Goal: Task Accomplishment & Management: Manage account settings

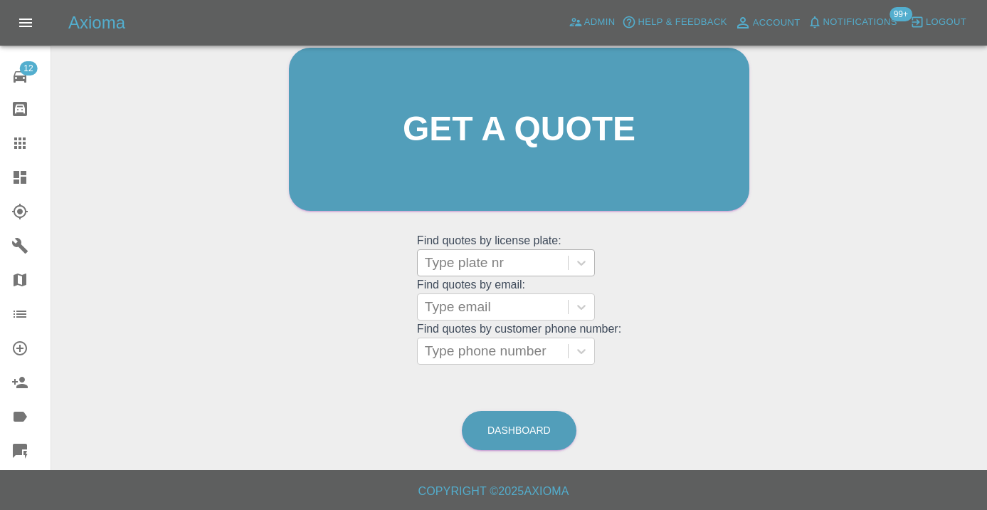
scroll to position [156, 0]
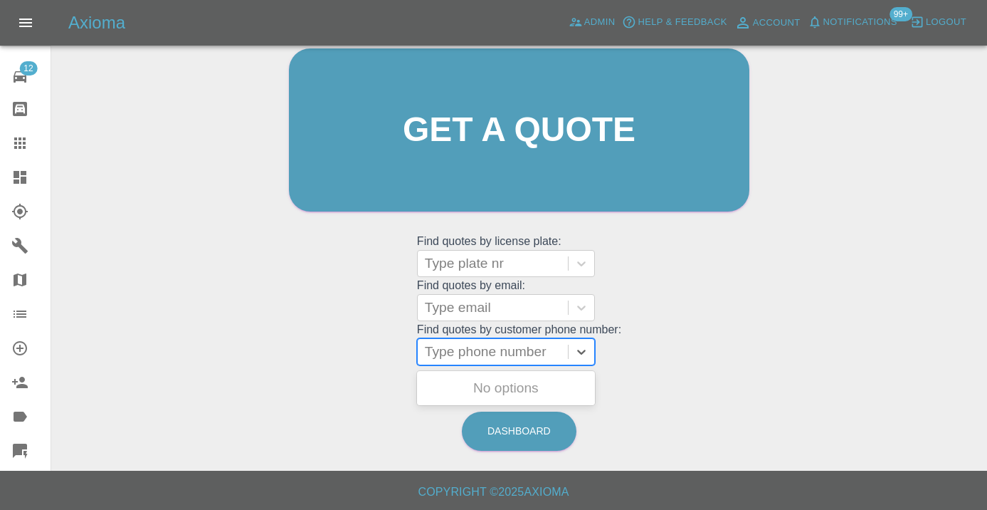
click at [448, 346] on div at bounding box center [493, 352] width 136 height 20
paste input "07455819062"
type input "07455819062"
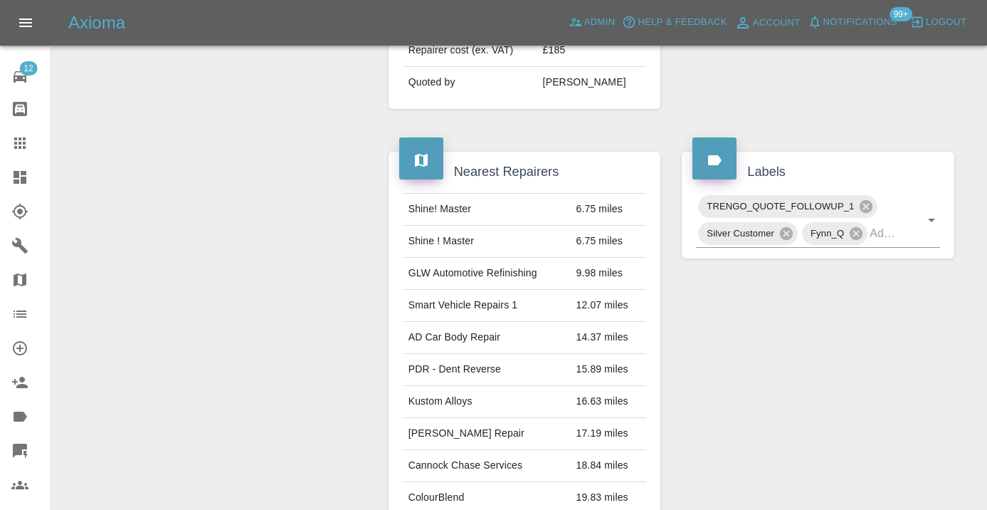
scroll to position [656, 0]
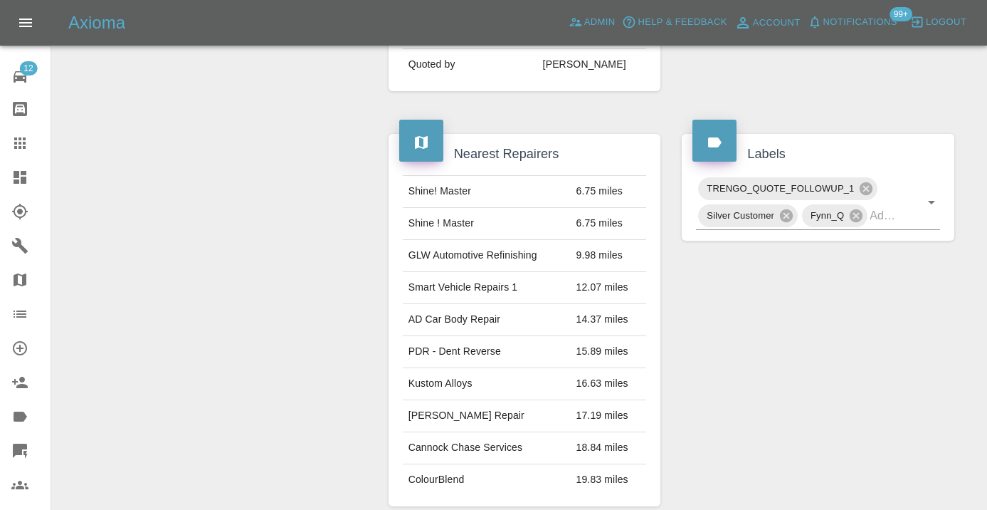
click at [761, 258] on div "Labels TRENGO_QUOTE_FOLLOWUP_1 Silver Customer Fynn_Q" at bounding box center [818, 319] width 294 height 414
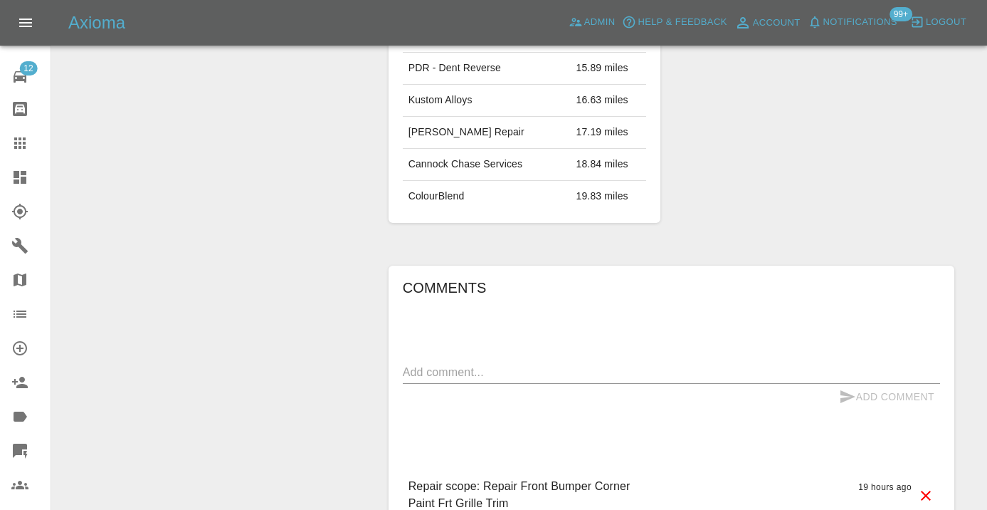
scroll to position [976, 0]
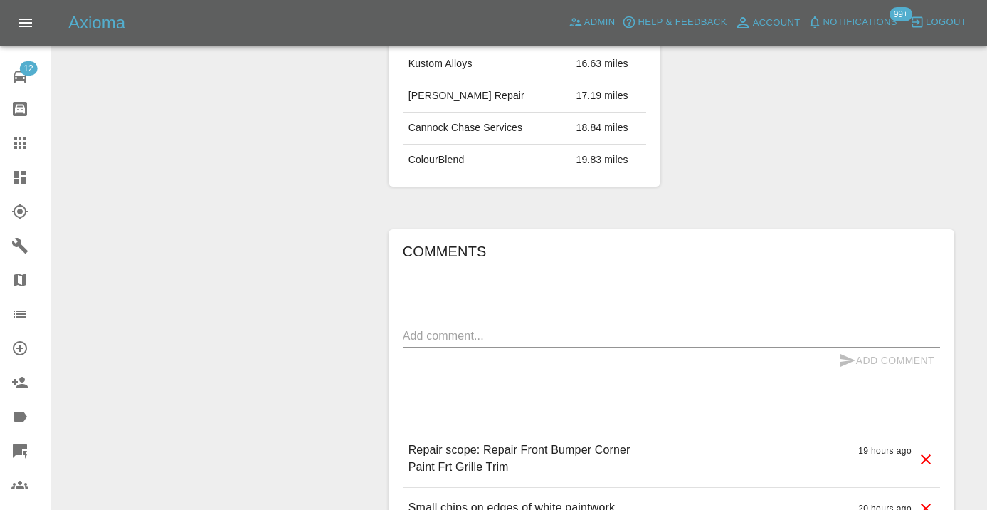
click at [461, 327] on textarea at bounding box center [671, 335] width 537 height 16
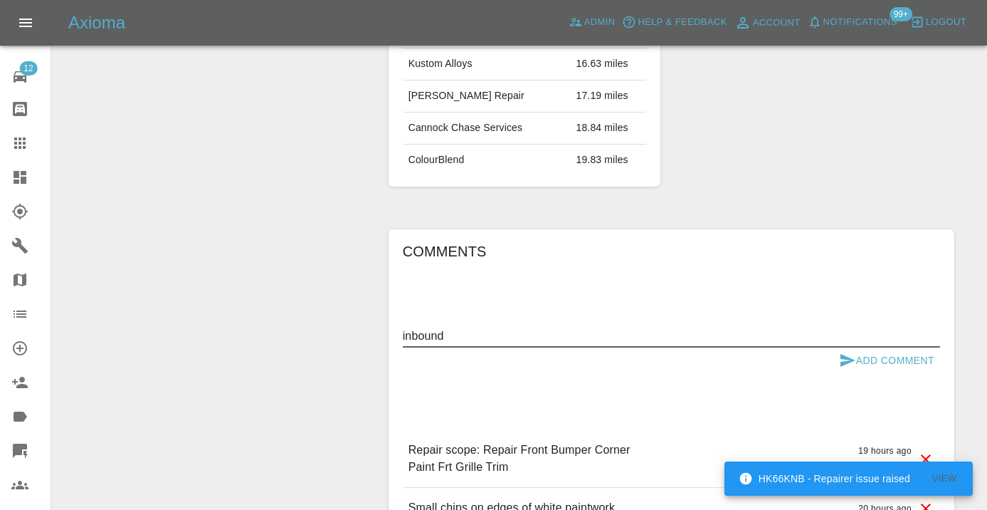
type textarea "inbound"
click at [844, 352] on icon "submit" at bounding box center [847, 360] width 17 height 17
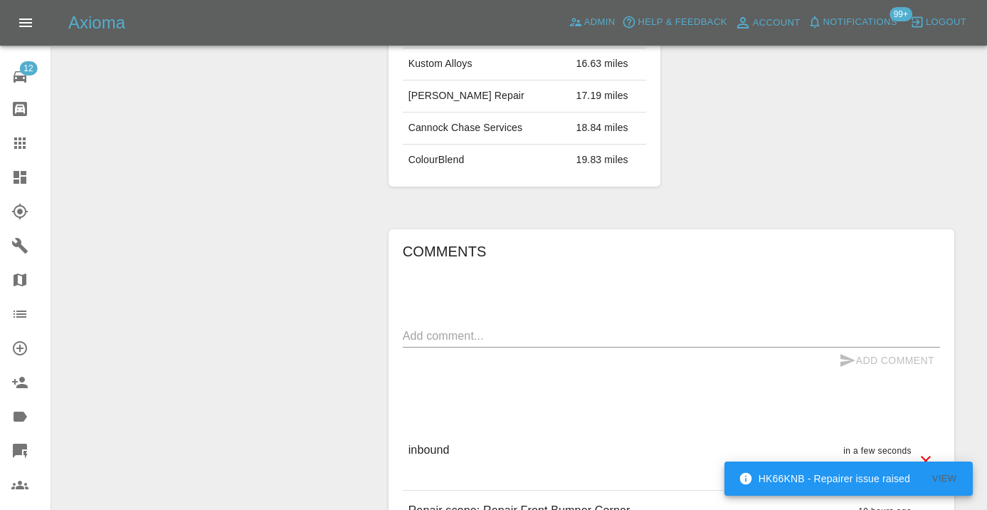
click at [27, 141] on icon at bounding box center [19, 143] width 17 height 17
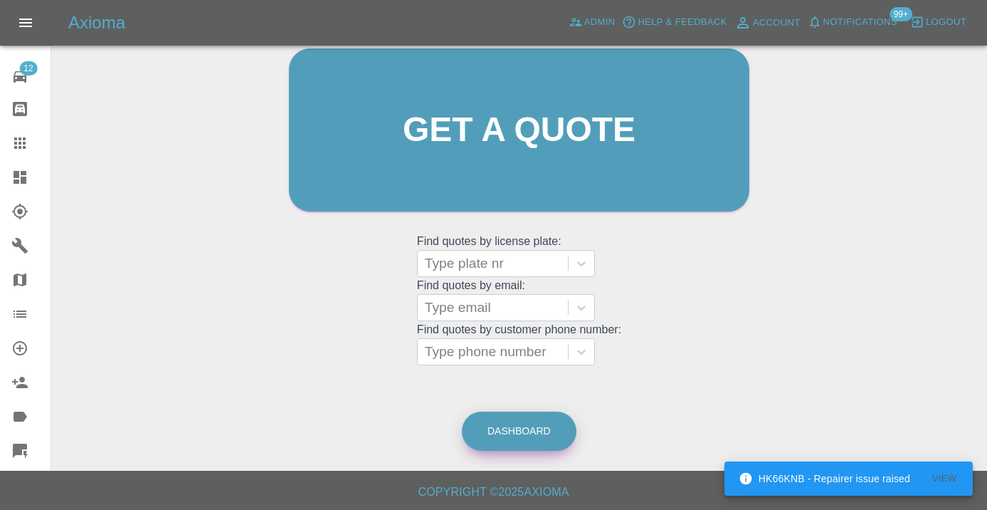
click at [510, 434] on link "Dashboard" at bounding box center [519, 430] width 115 height 39
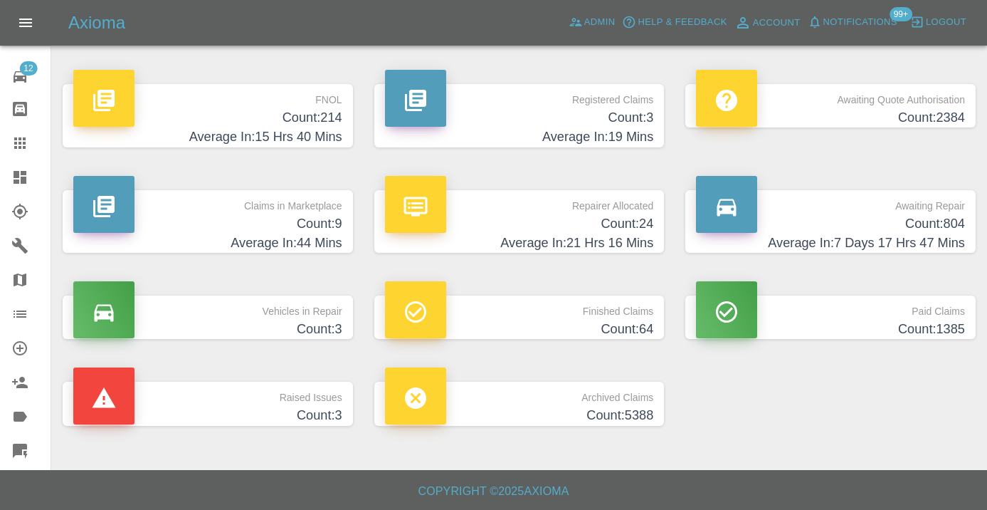
click at [949, 199] on p "Awaiting Repair" at bounding box center [830, 202] width 269 height 24
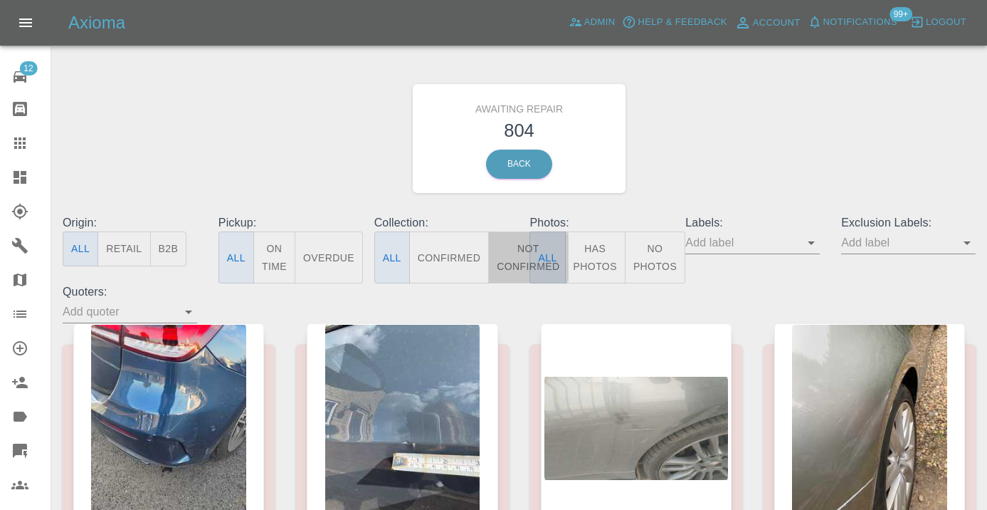
click at [514, 244] on button "Not Confirmed" at bounding box center [528, 257] width 80 height 52
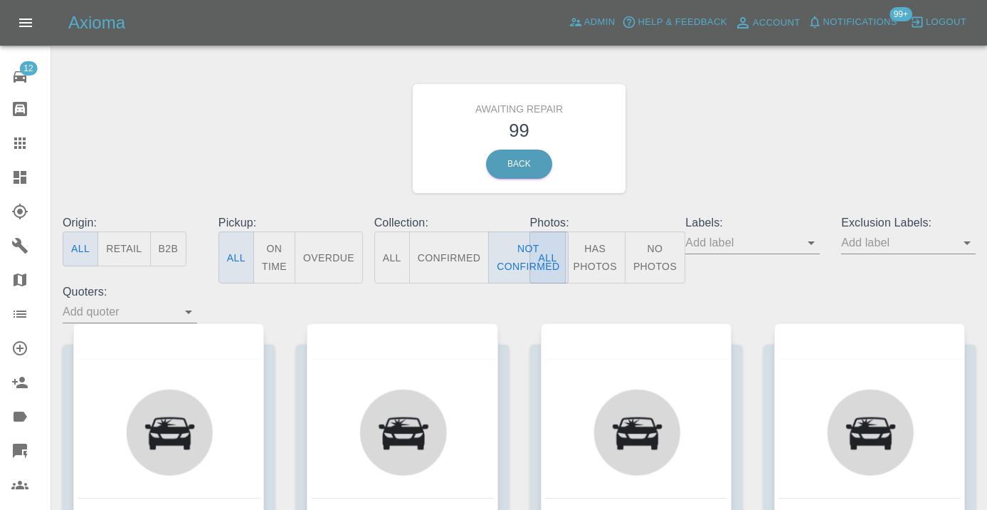
click at [713, 174] on div "Awaiting Repair 99 Back" at bounding box center [519, 139] width 935 height 152
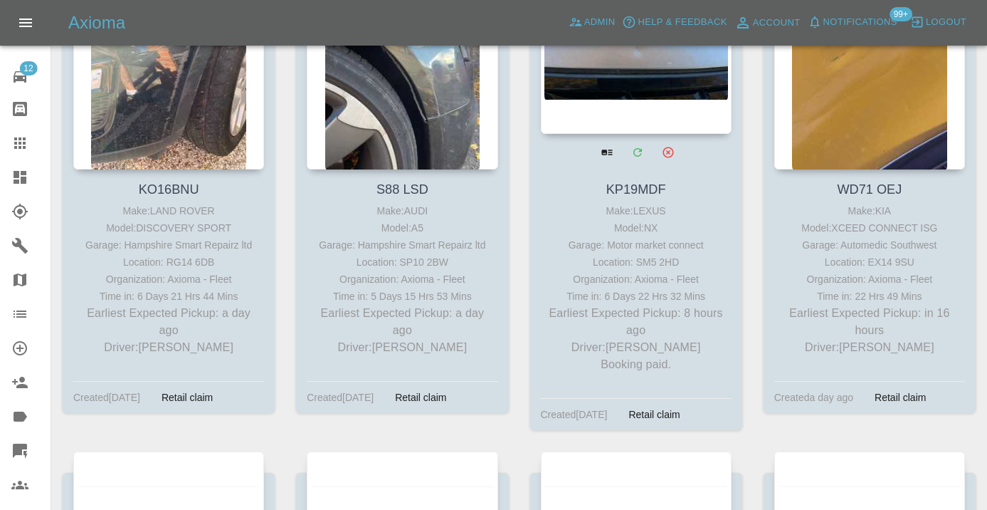
scroll to position [372, 0]
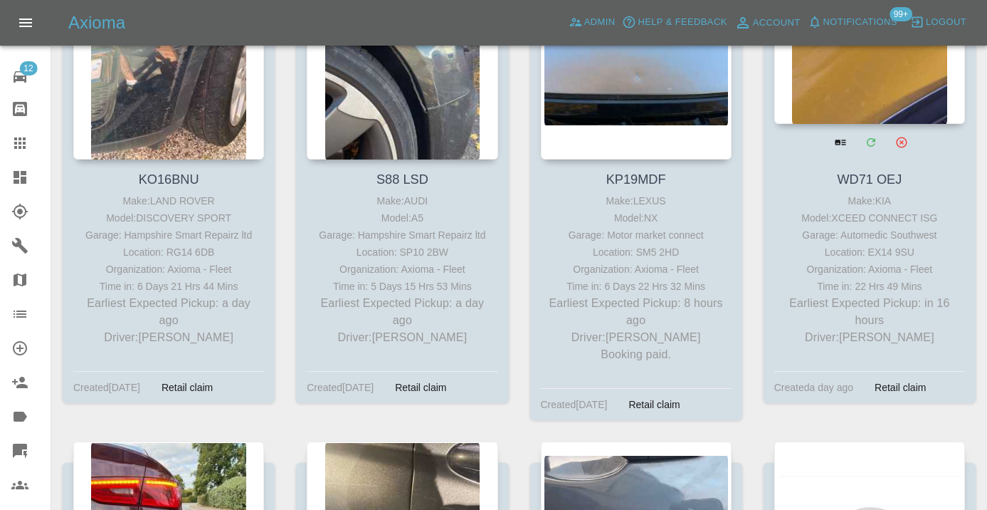
click at [868, 70] on div at bounding box center [870, 20] width 191 height 208
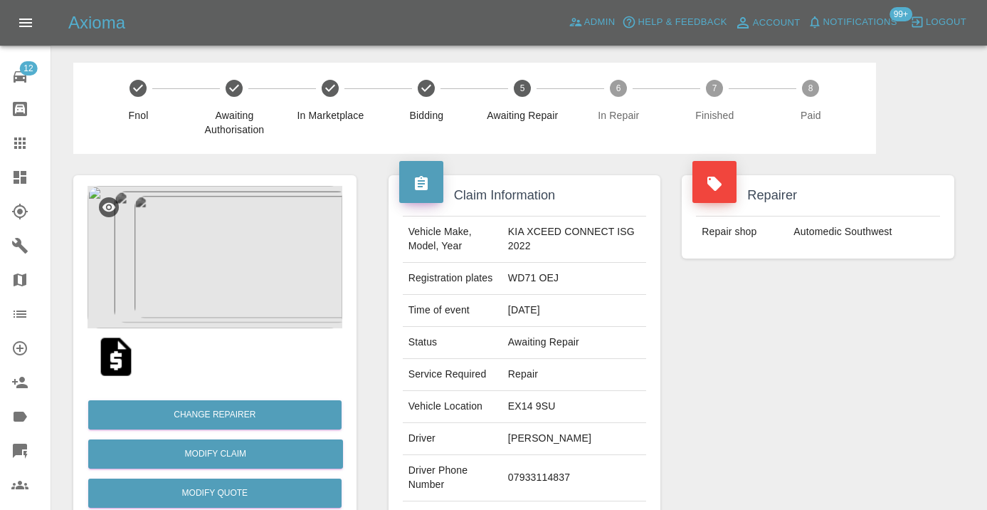
click at [566, 463] on td "07933114837" at bounding box center [575, 478] width 144 height 46
copy td "07933114837"
click at [792, 374] on div "Repairer Repair shop Automedic Southwest" at bounding box center [818, 366] width 294 height 425
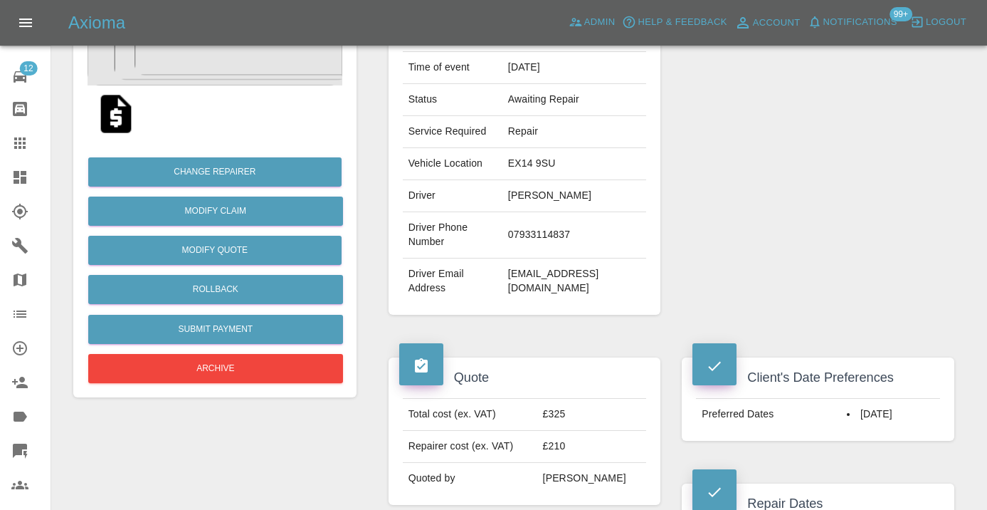
scroll to position [242, 0]
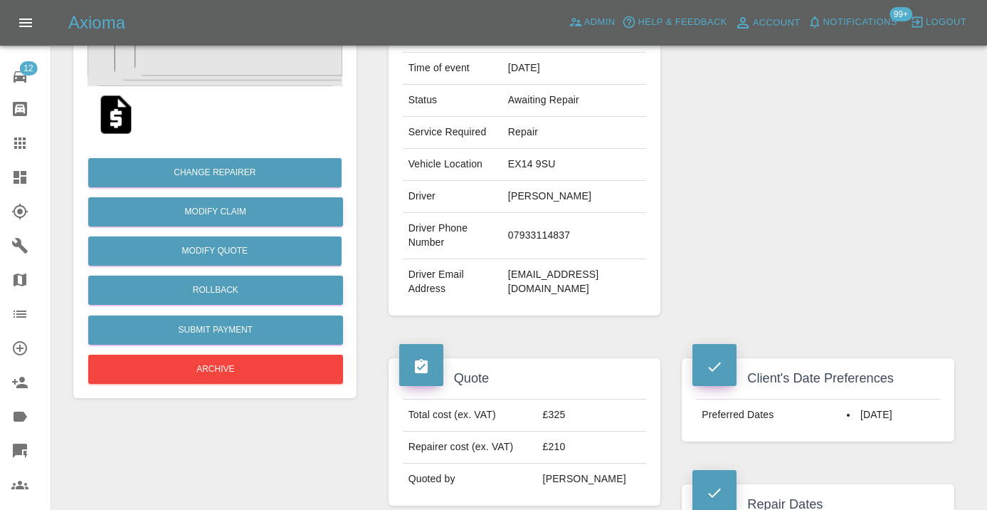
click at [552, 224] on td "07933114837" at bounding box center [575, 236] width 144 height 46
copy td "07933114837"
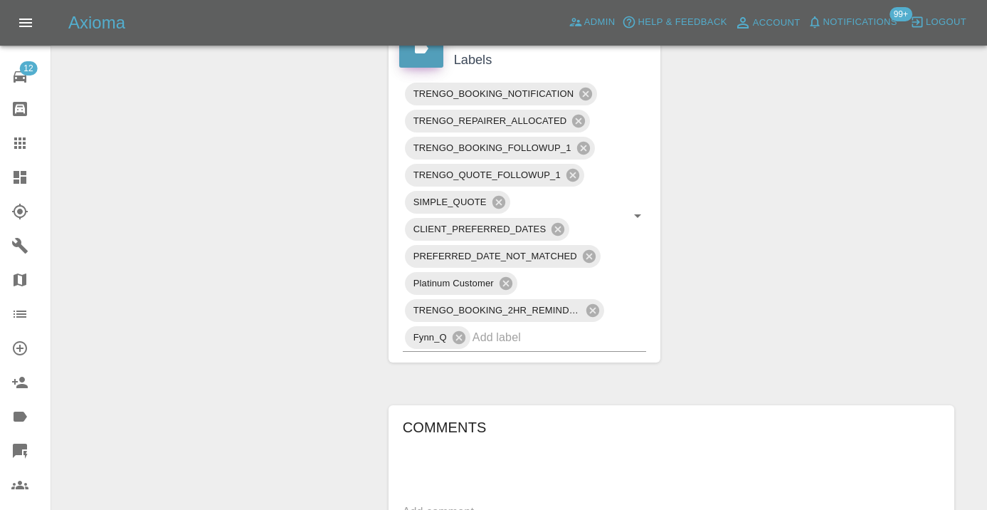
scroll to position [838, 0]
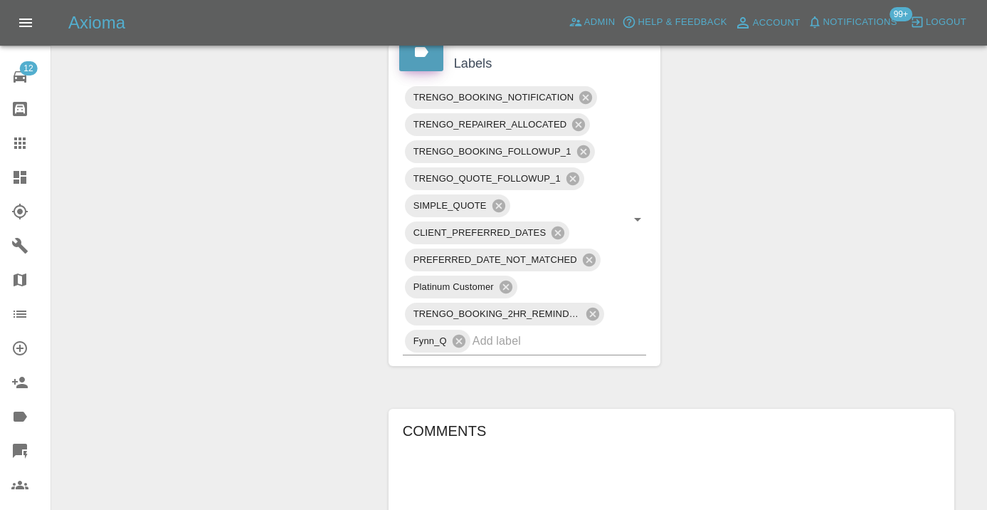
click at [466, 507] on textarea at bounding box center [671, 515] width 537 height 16
type textarea "called no answer : voice mailbox"
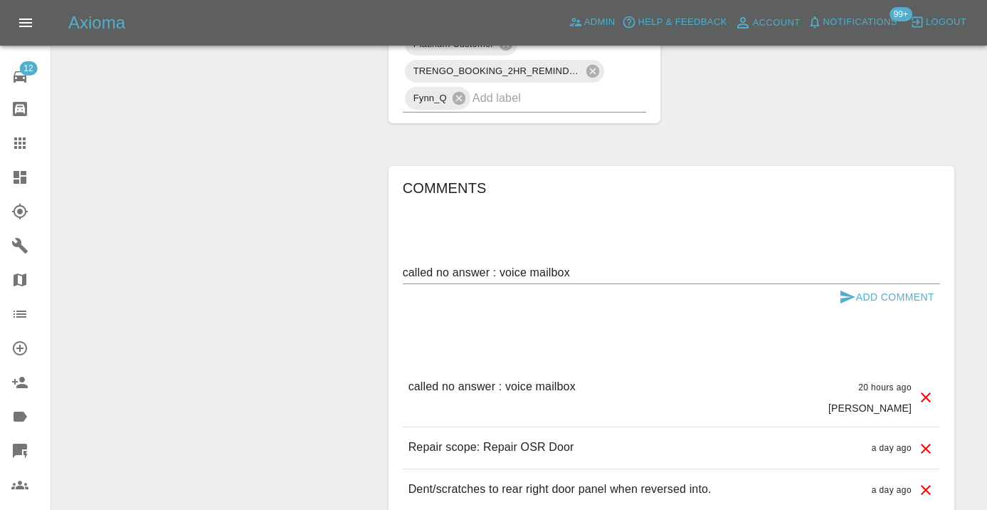
scroll to position [1117, 0]
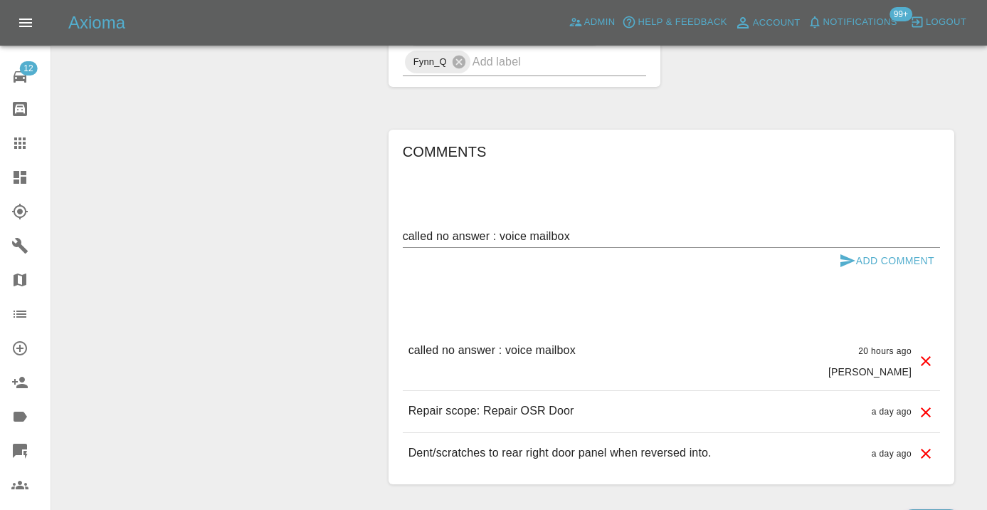
click at [849, 254] on icon "submit" at bounding box center [848, 260] width 15 height 13
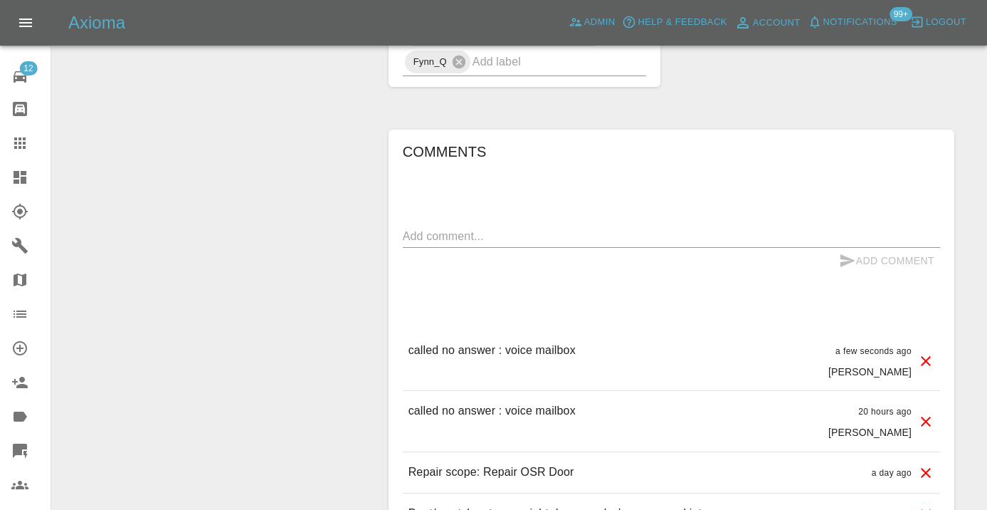
click at [429, 225] on div "x" at bounding box center [671, 236] width 537 height 23
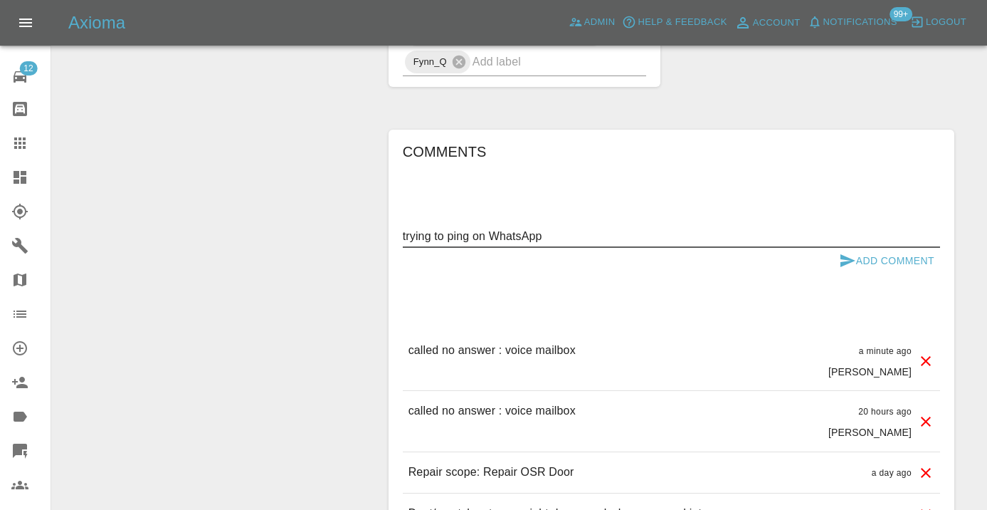
type textarea "trying to ping on WhatsApp"
click at [846, 252] on icon "submit" at bounding box center [847, 260] width 17 height 17
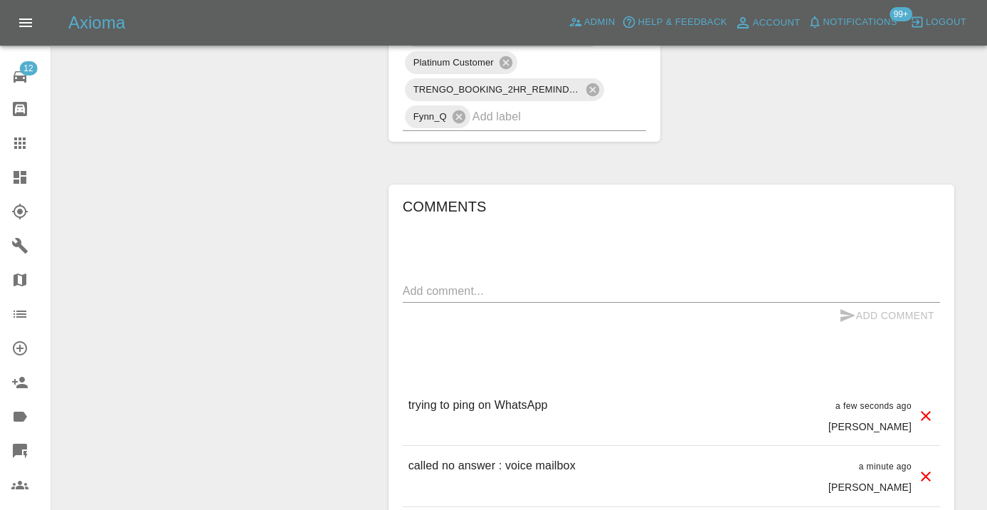
scroll to position [1068, 0]
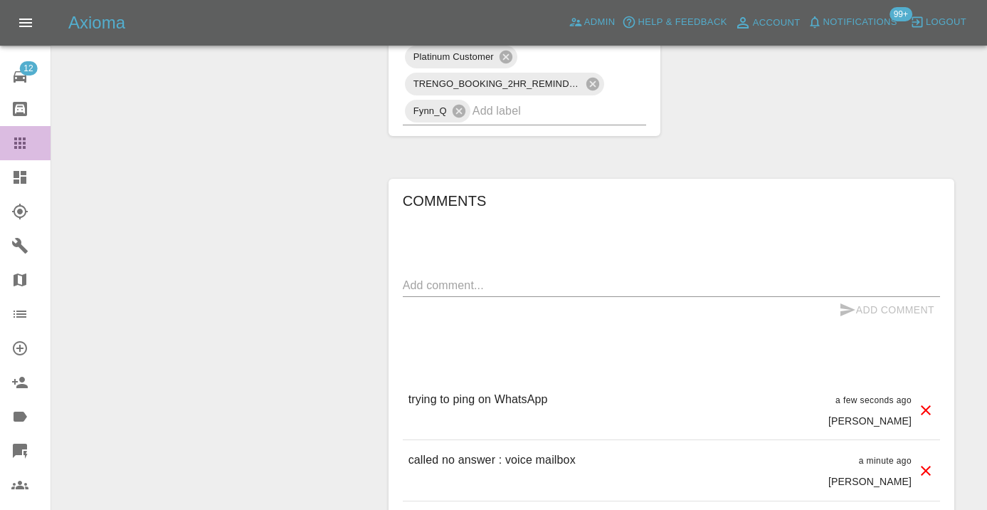
click at [16, 151] on icon at bounding box center [19, 143] width 17 height 17
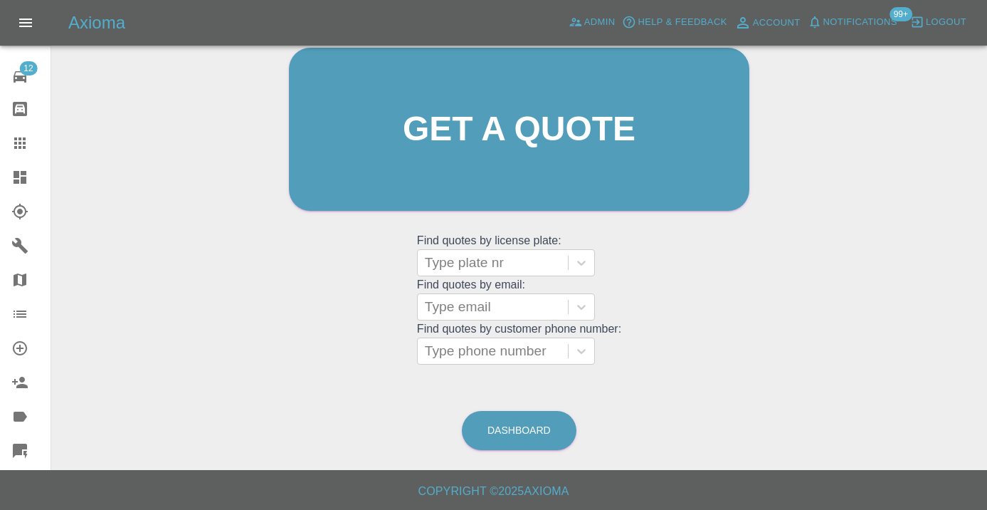
scroll to position [156, 0]
click at [515, 429] on link "Dashboard" at bounding box center [519, 430] width 115 height 39
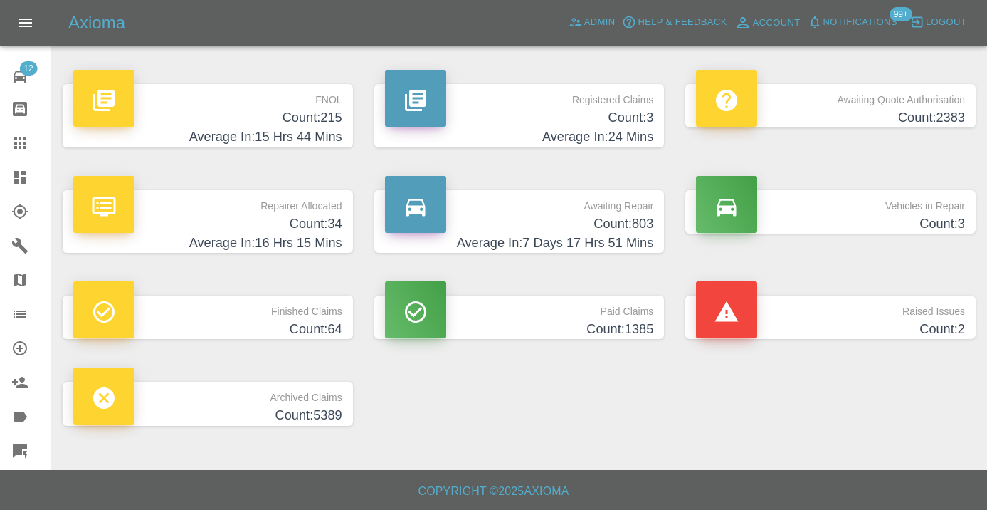
click at [629, 221] on h4 "Count: 803" at bounding box center [519, 223] width 269 height 19
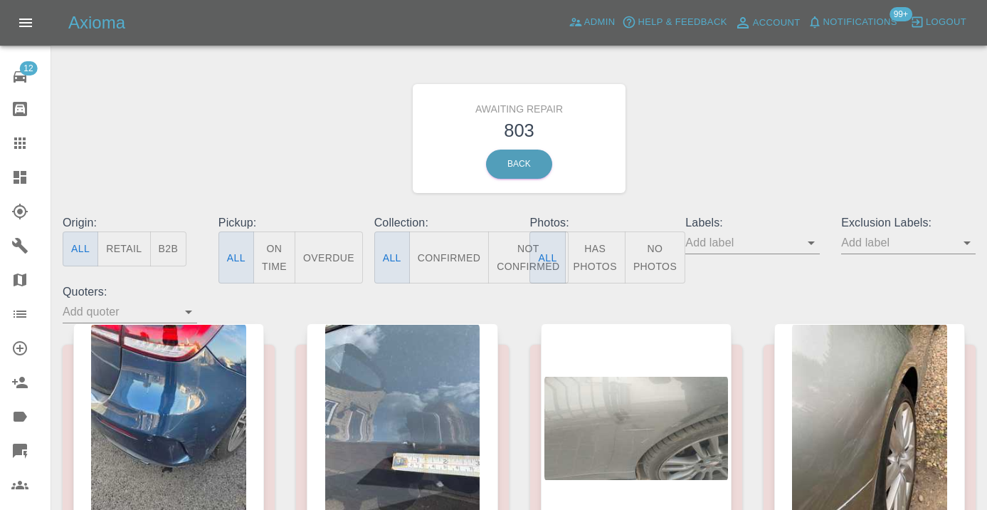
click at [523, 251] on button "Not Confirmed" at bounding box center [528, 257] width 80 height 52
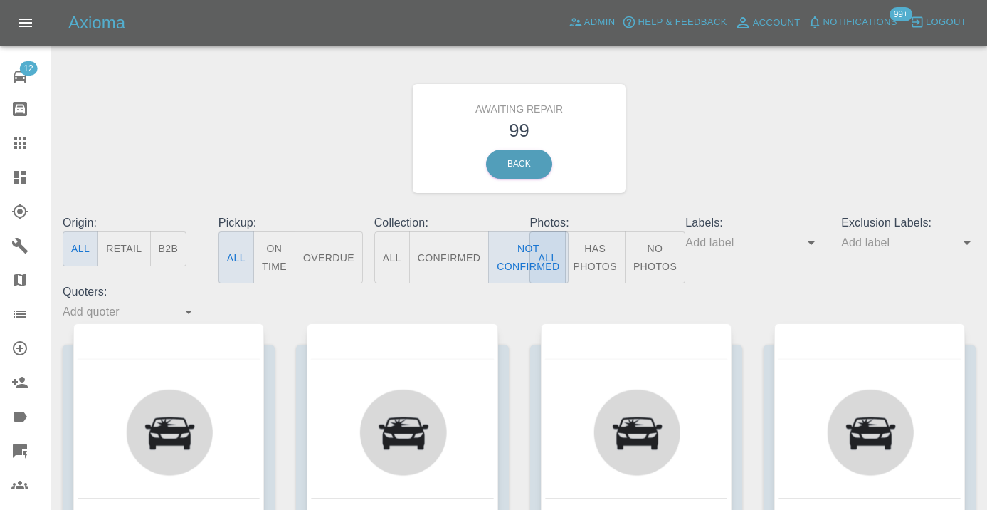
click at [696, 177] on div "Awaiting Repair 99 Back" at bounding box center [519, 139] width 935 height 152
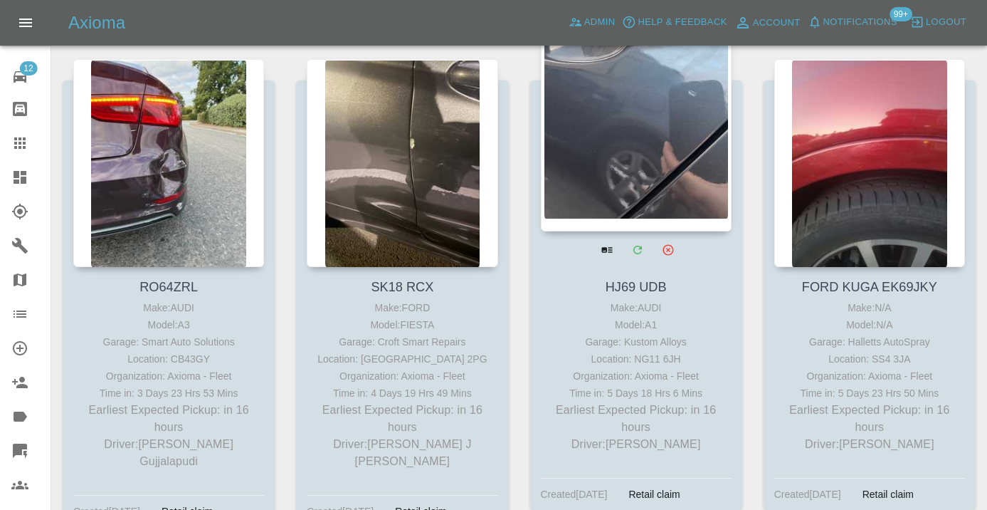
scroll to position [744, 0]
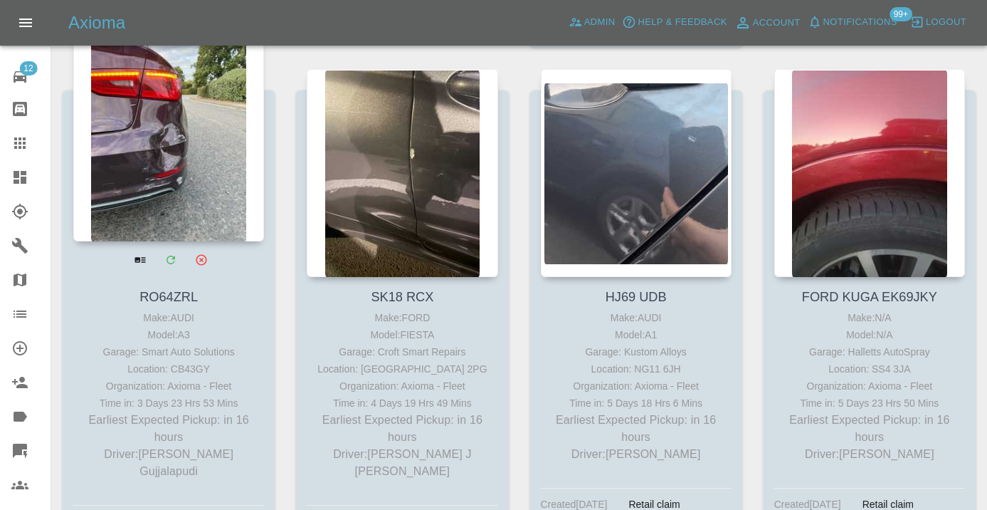
click at [143, 142] on div at bounding box center [168, 137] width 191 height 208
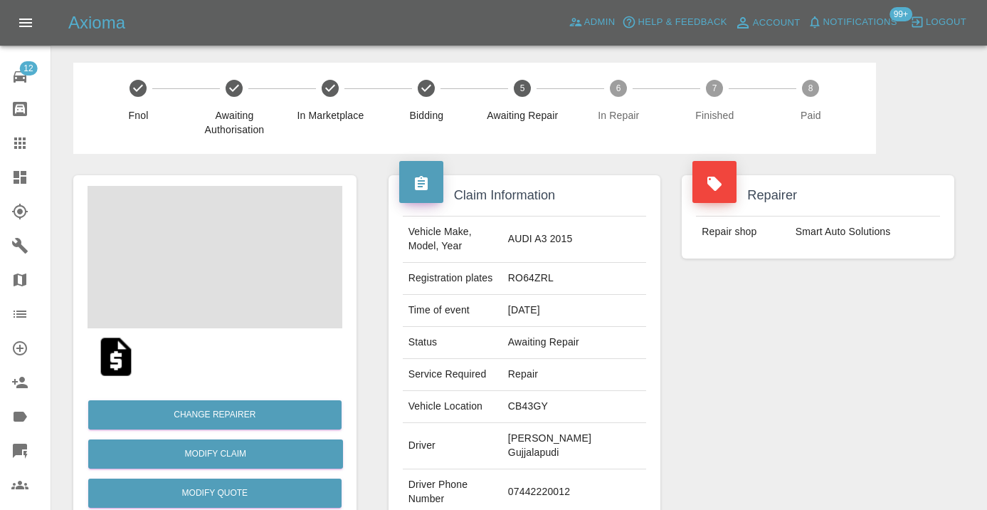
click at [542, 478] on td "07442220012" at bounding box center [575, 492] width 144 height 46
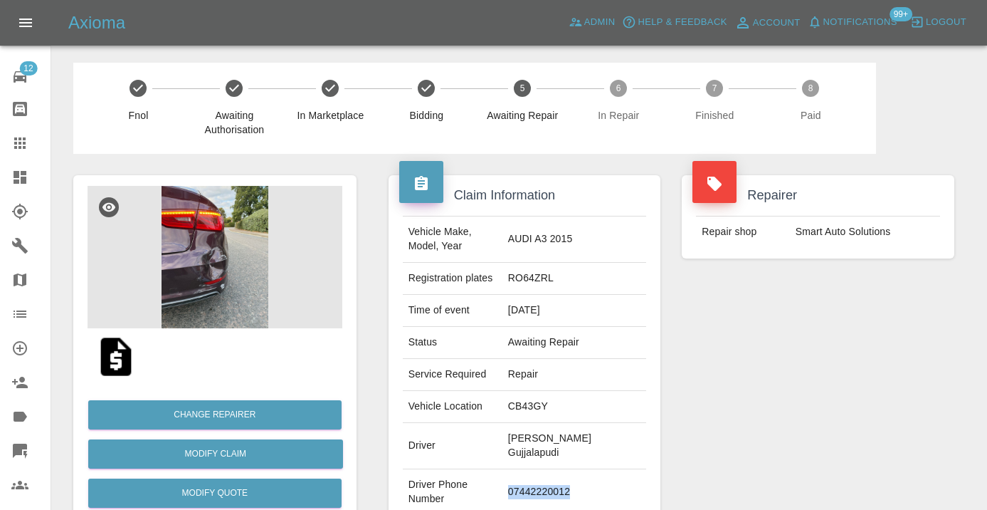
copy td "07442220012"
click at [839, 366] on div "Repairer Repair shop Smart Auto Solutions" at bounding box center [818, 373] width 294 height 439
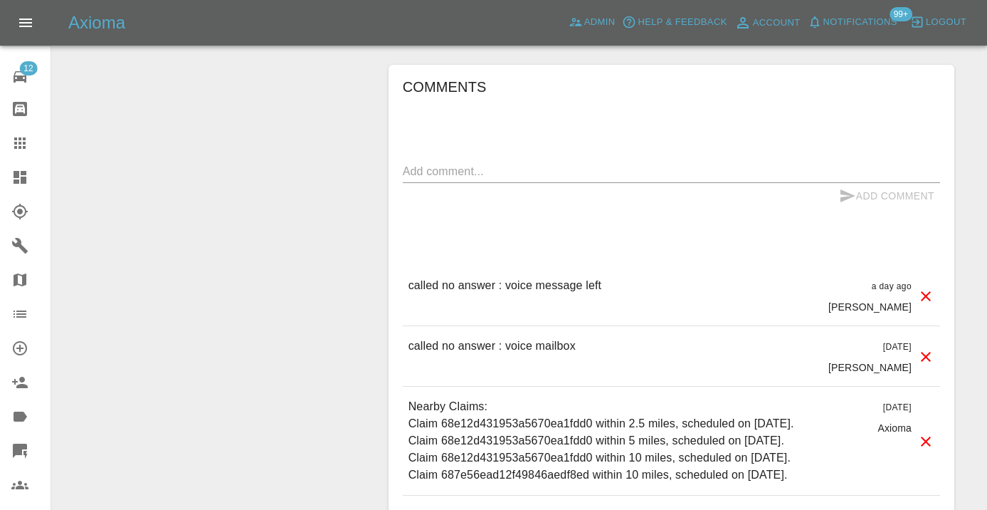
scroll to position [1242, 0]
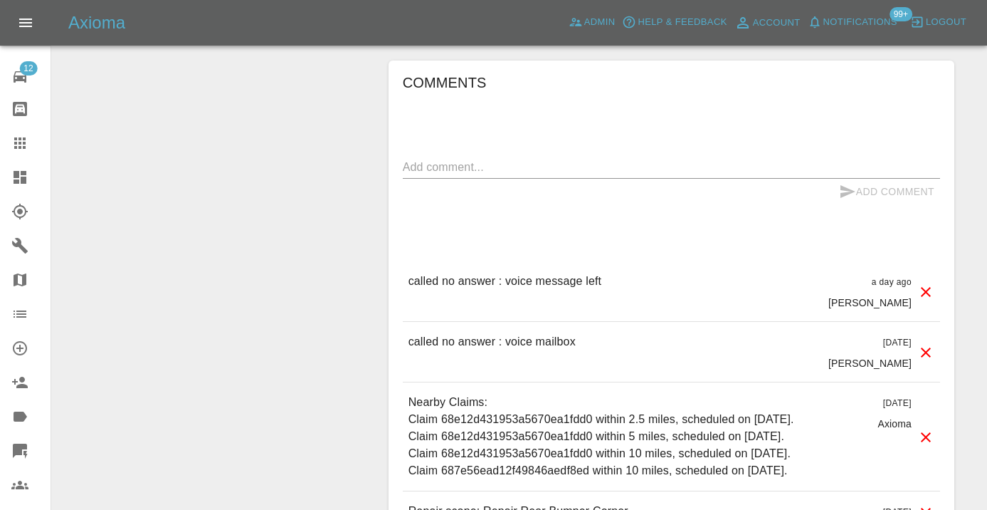
click at [452, 159] on textarea at bounding box center [671, 167] width 537 height 16
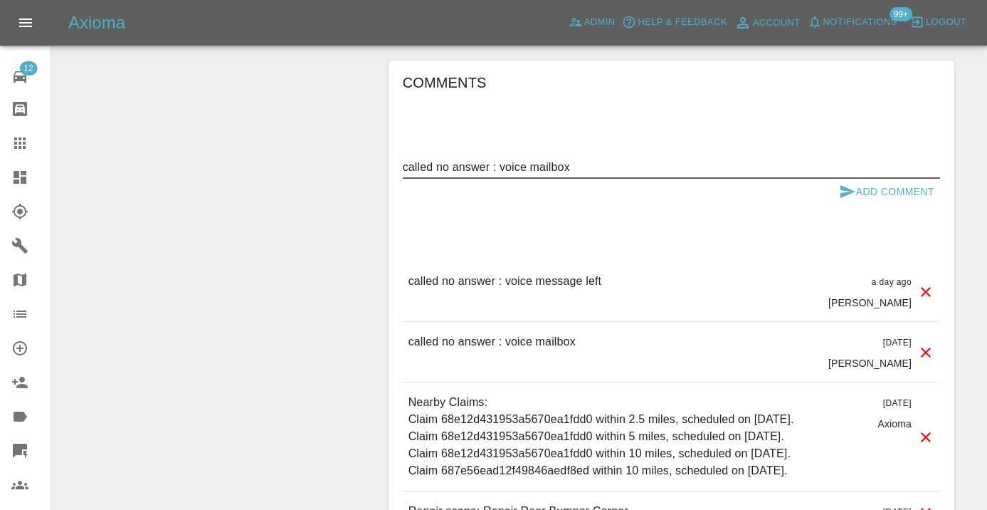
type textarea "called no answer : voice mailbox"
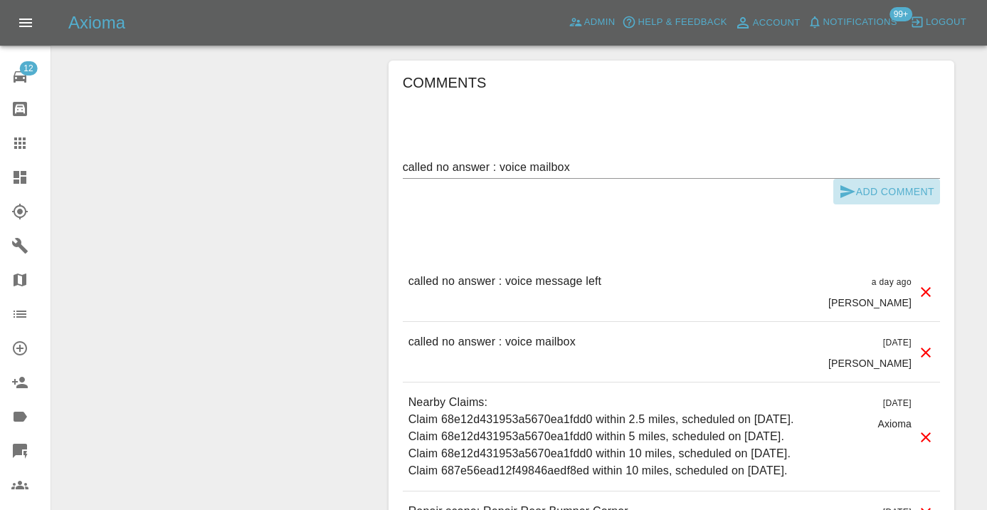
click at [874, 179] on button "Add Comment" at bounding box center [887, 192] width 107 height 26
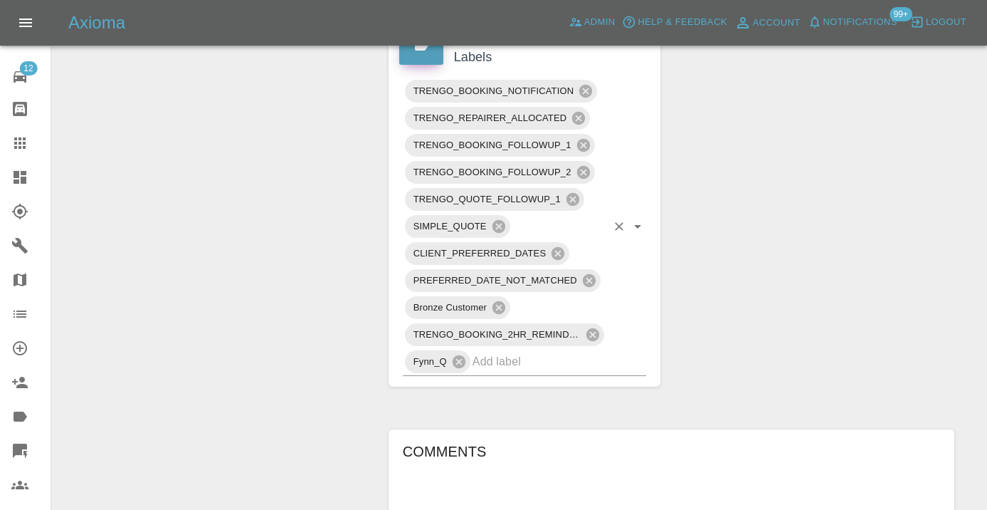
scroll to position [884, 0]
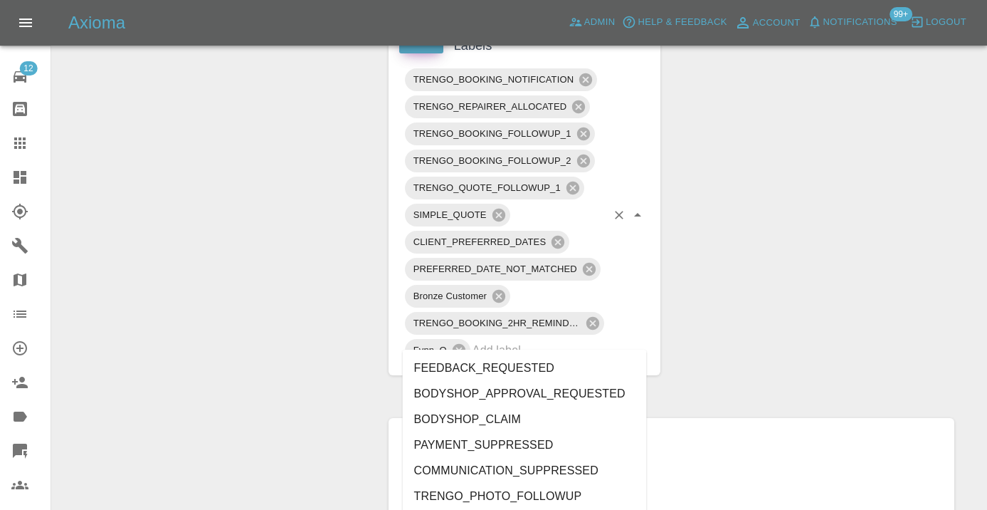
click at [491, 339] on input "text" at bounding box center [540, 350] width 135 height 22
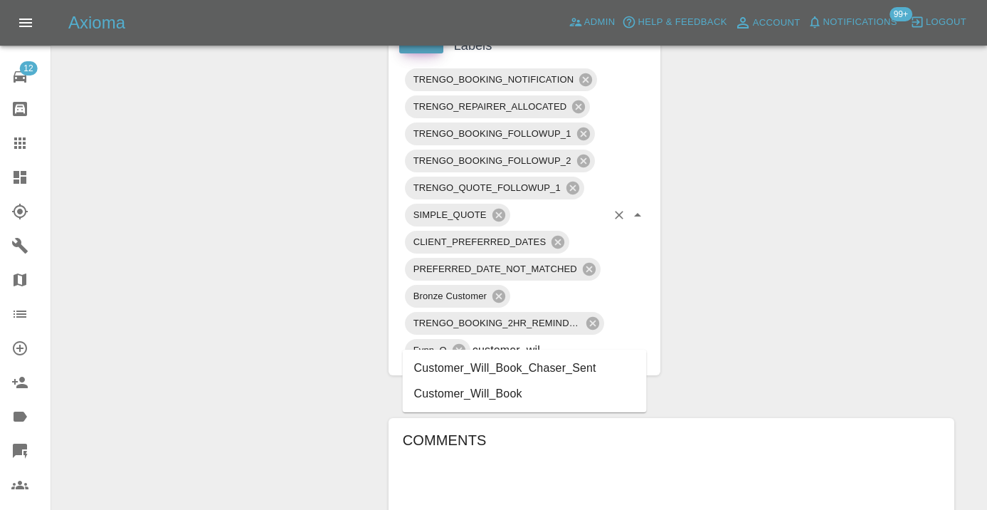
type input "customer_will"
click at [488, 395] on li "Customer_Will_Book" at bounding box center [525, 394] width 244 height 26
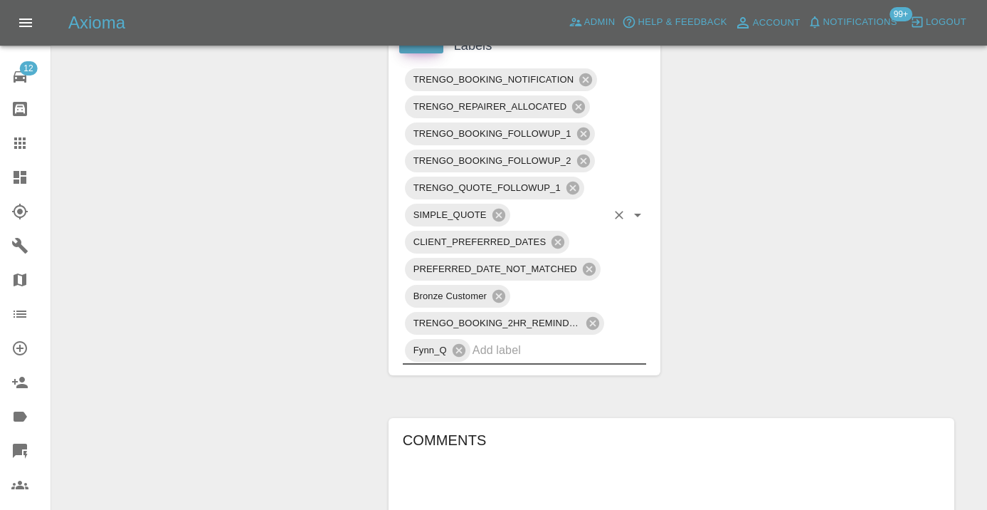
click at [294, 260] on div "Change Repairer Modify Claim Modify Quote Rollback Submit Payment Archive" at bounding box center [215, 147] width 305 height 1754
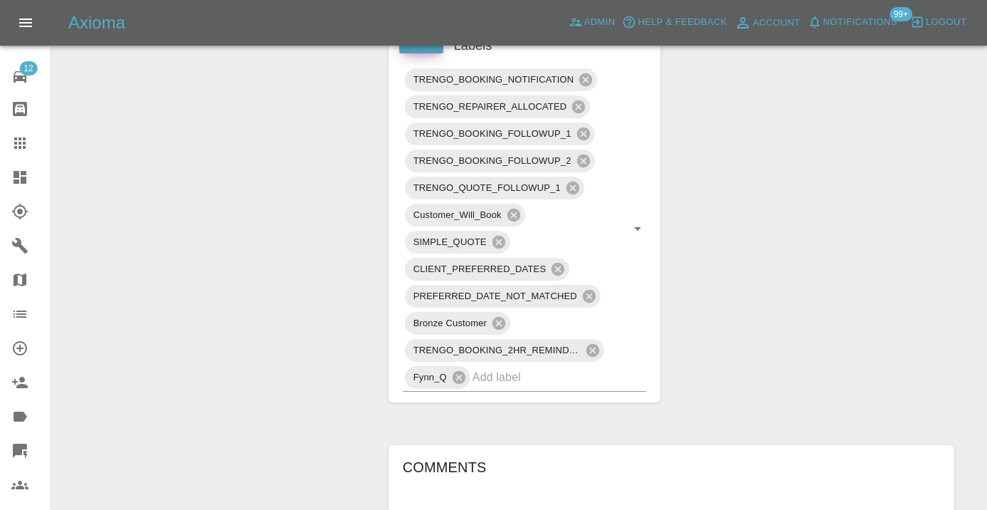
click at [33, 143] on div at bounding box center [31, 143] width 40 height 17
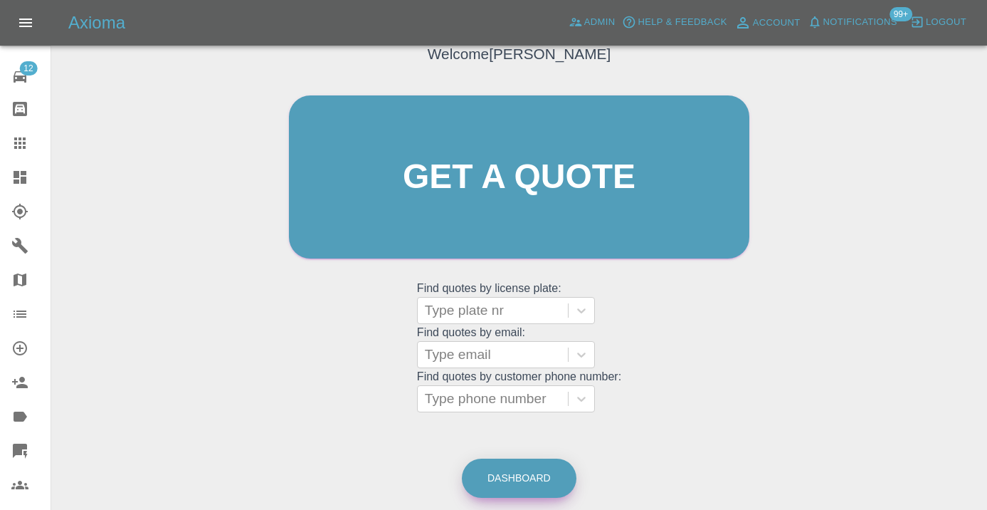
click at [525, 473] on link "Dashboard" at bounding box center [519, 477] width 115 height 39
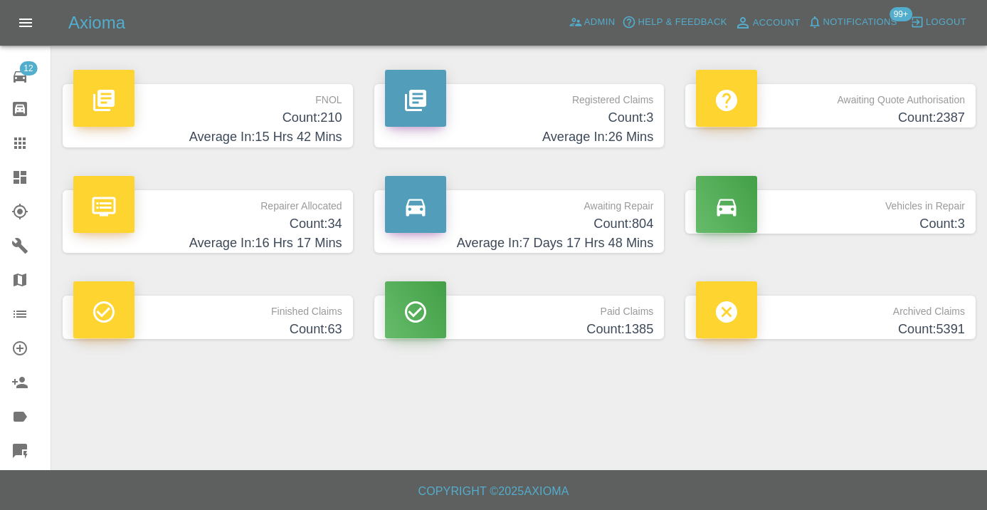
click at [622, 236] on h4 "Average In: 7 Days 17 Hrs 48 Mins" at bounding box center [519, 242] width 269 height 19
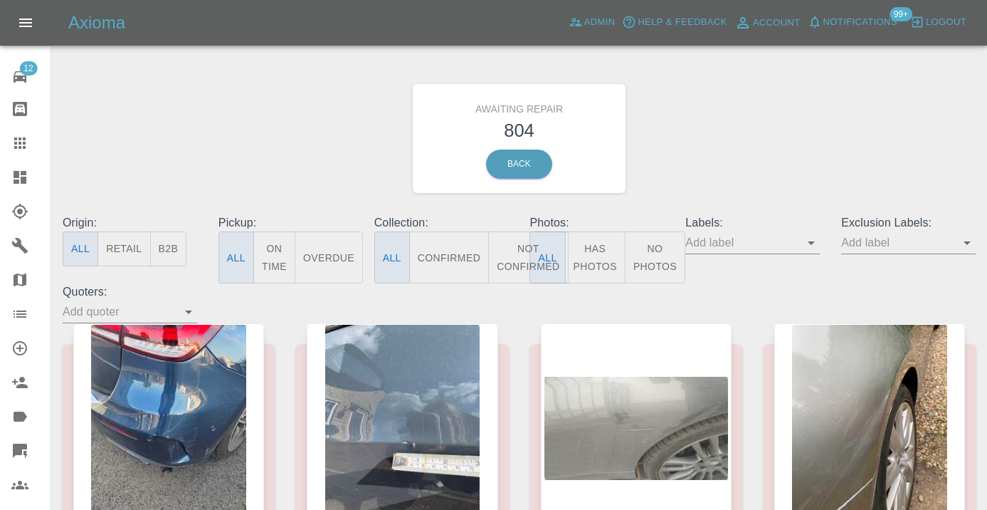
click at [517, 251] on button "Not Confirmed" at bounding box center [528, 257] width 80 height 52
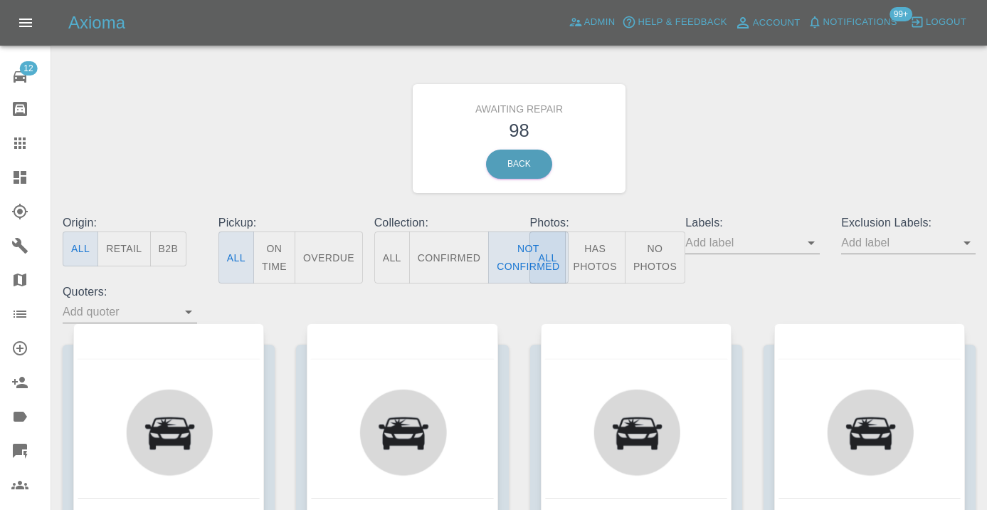
click at [743, 167] on div "Awaiting Repair 98 Back" at bounding box center [519, 139] width 935 height 152
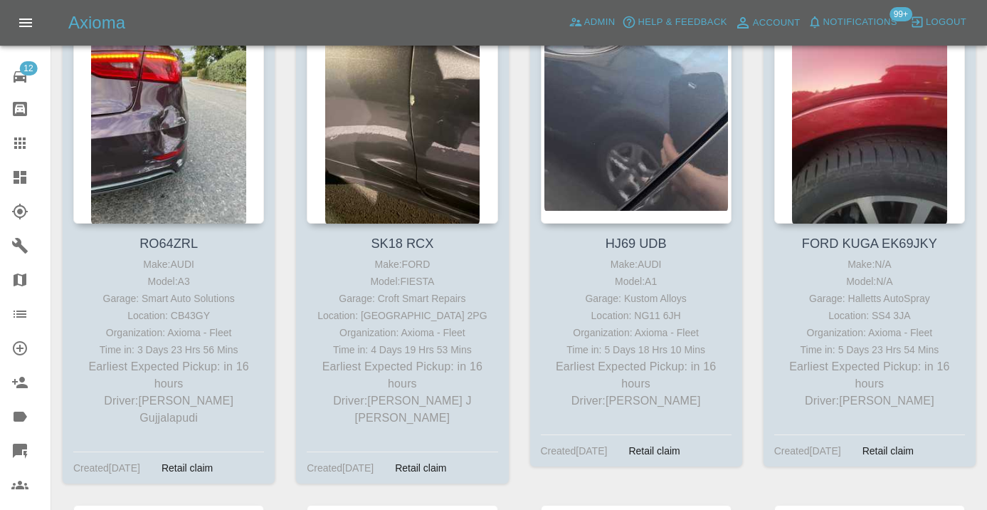
scroll to position [798, 0]
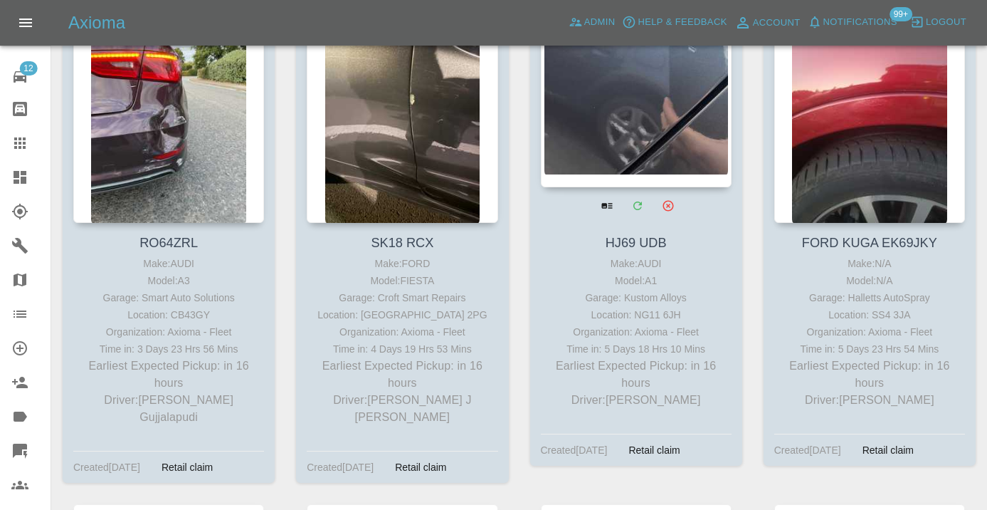
click at [618, 134] on div at bounding box center [636, 83] width 191 height 208
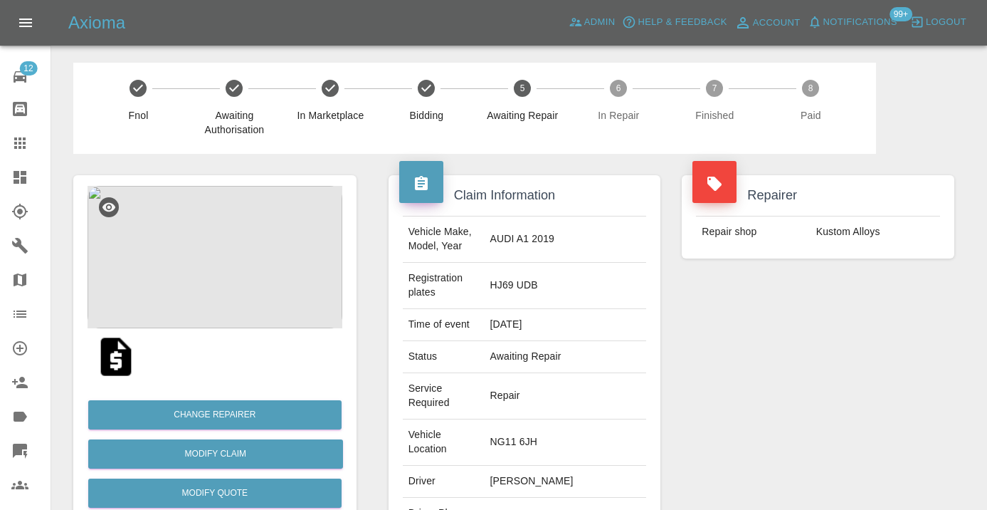
copy td "07463786895"
click at [839, 372] on div "Repairer Repair shop Kustom Alloys" at bounding box center [818, 402] width 294 height 496
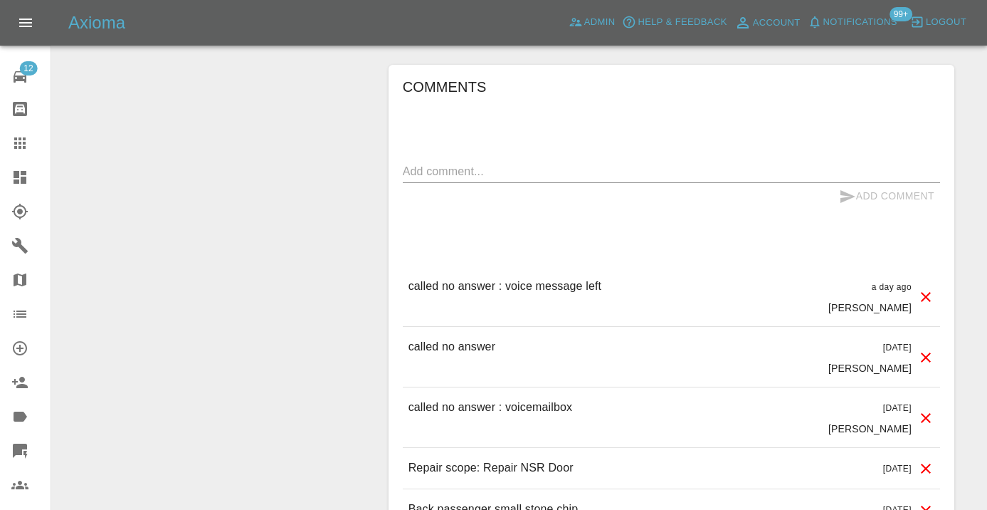
scroll to position [1317, 0]
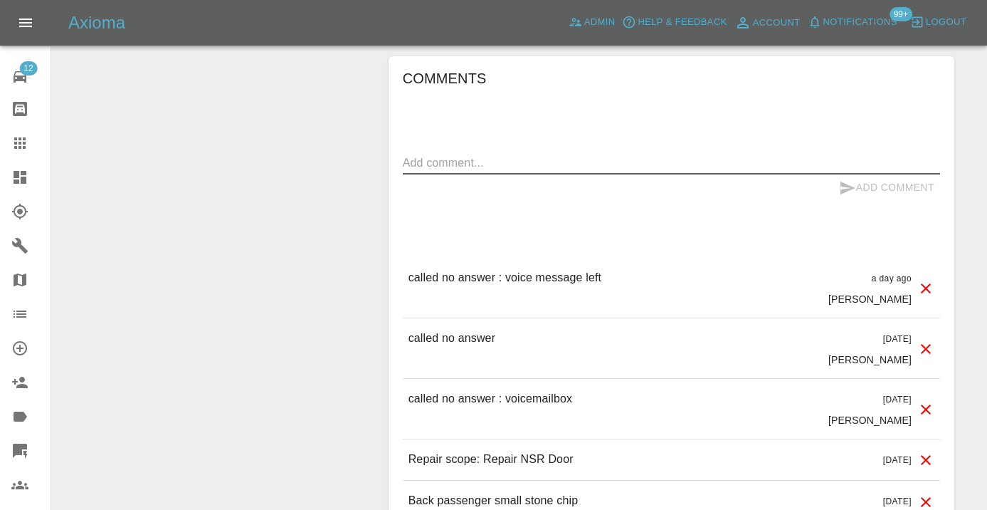
click at [418, 154] on textarea at bounding box center [671, 162] width 537 height 16
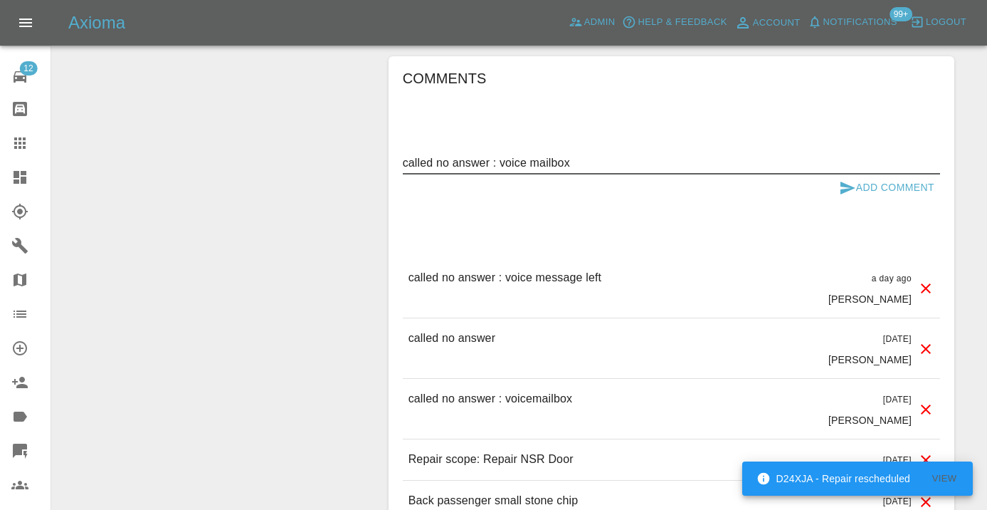
type textarea "called no answer : voice mailbox"
click at [849, 179] on icon "submit" at bounding box center [847, 187] width 17 height 17
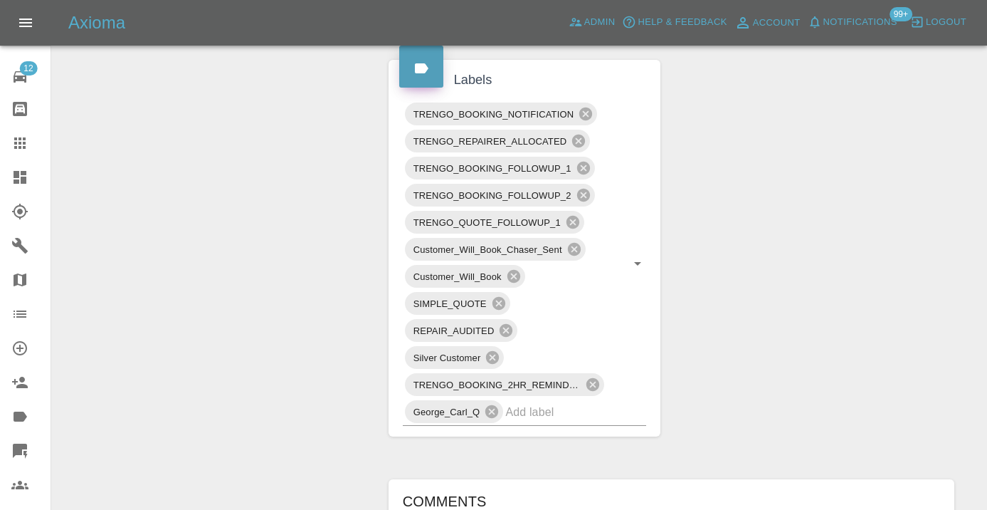
scroll to position [872, 0]
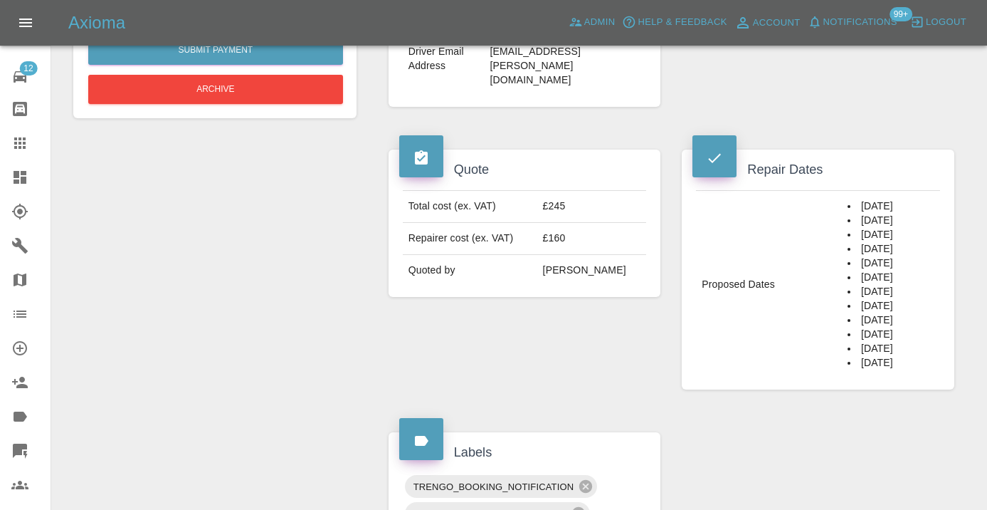
click at [14, 149] on icon at bounding box center [19, 143] width 17 height 17
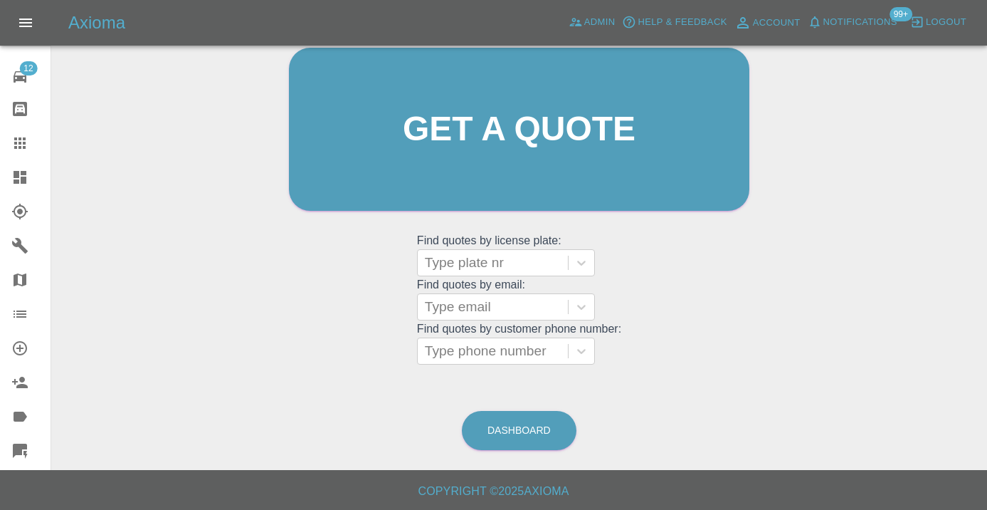
scroll to position [156, 0]
click at [551, 432] on link "Dashboard" at bounding box center [519, 430] width 115 height 39
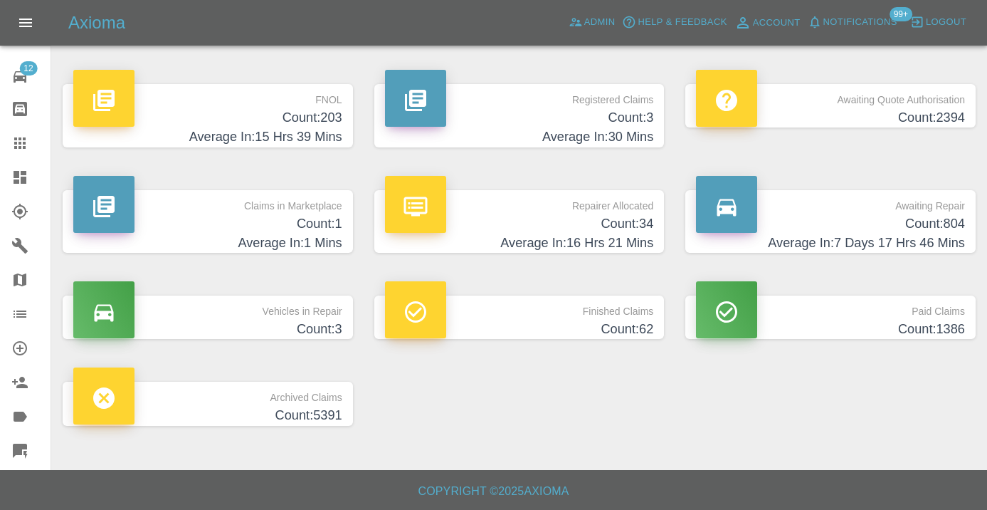
click at [940, 223] on h4 "Count: 804" at bounding box center [830, 223] width 269 height 19
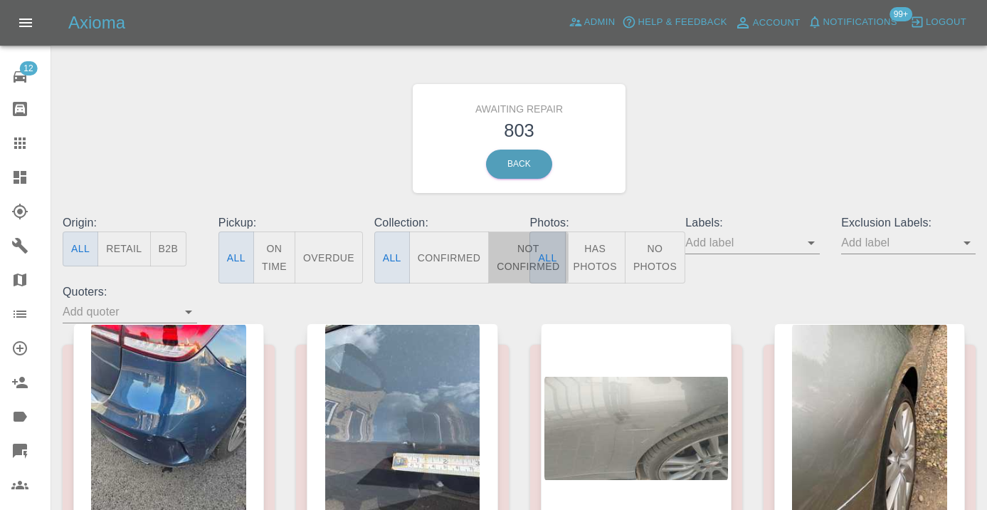
click at [518, 251] on button "Not Confirmed" at bounding box center [528, 257] width 80 height 52
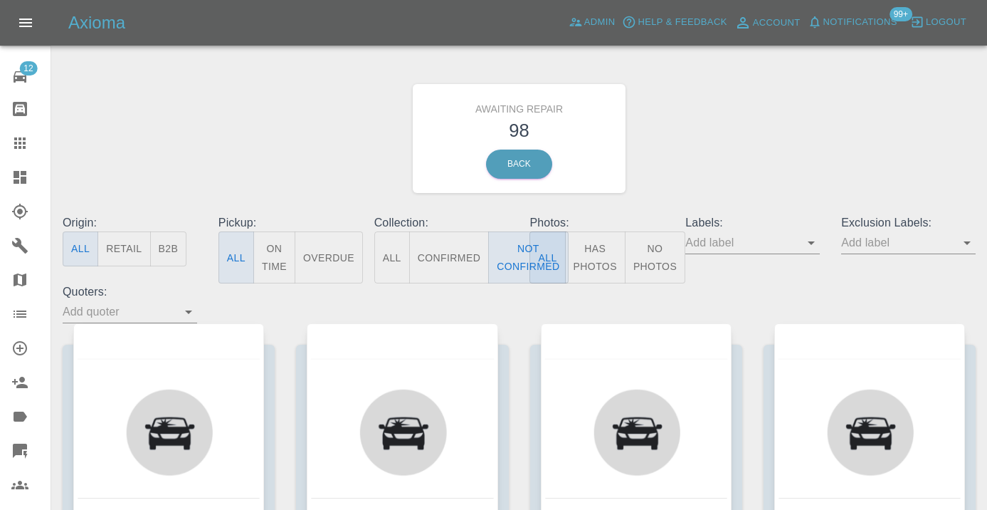
click at [750, 138] on div "Awaiting Repair 98 Back" at bounding box center [519, 139] width 935 height 152
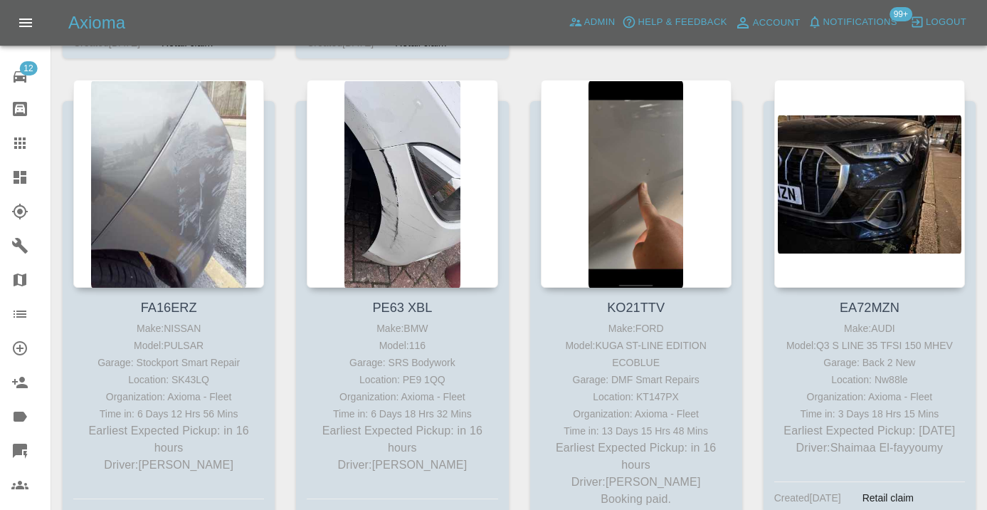
scroll to position [1222, 0]
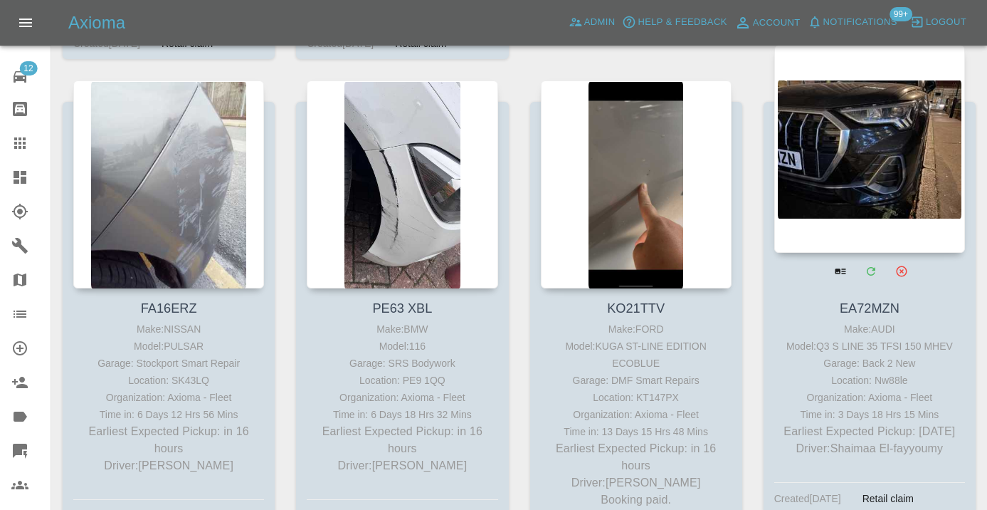
click at [901, 159] on div at bounding box center [870, 149] width 191 height 208
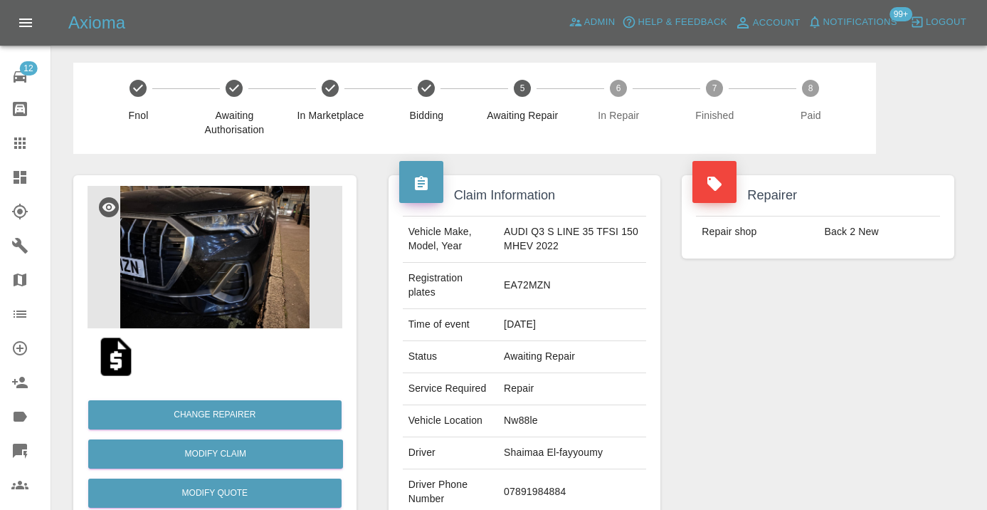
click at [536, 475] on td "07891984884" at bounding box center [572, 492] width 148 height 46
copy td "07891984884"
click at [739, 374] on div "Repairer Repair shop Back 2 New" at bounding box center [818, 373] width 294 height 439
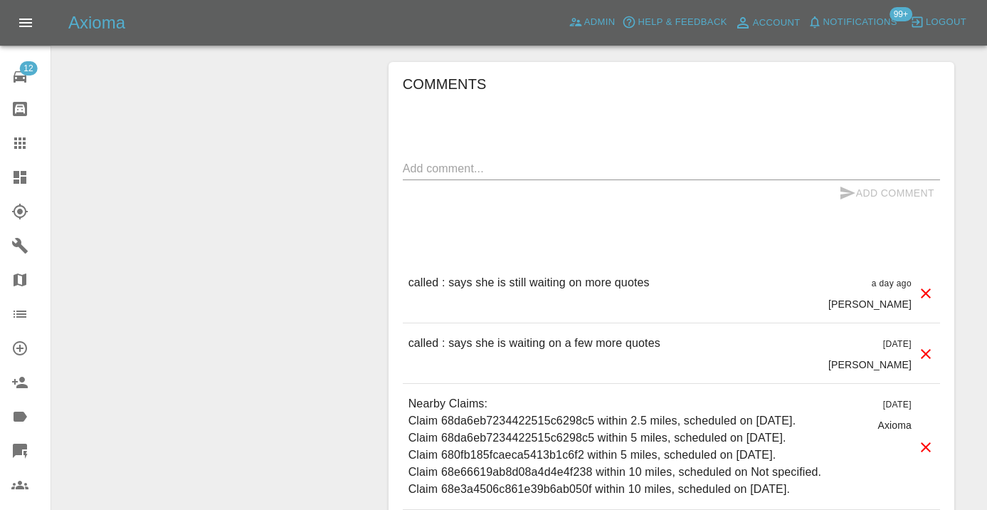
scroll to position [1083, 0]
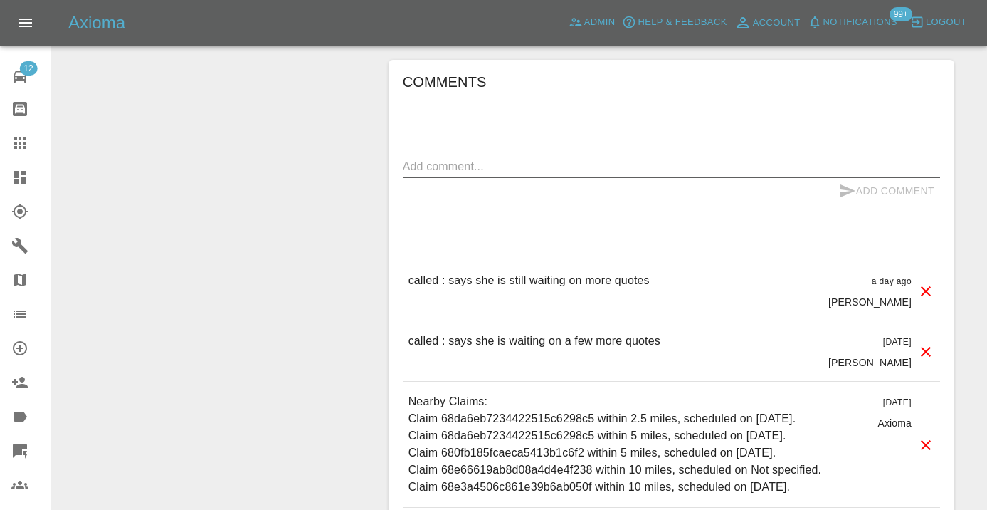
click at [421, 158] on textarea at bounding box center [671, 166] width 537 height 16
type textarea "follow up in a few days"
click at [846, 184] on icon "submit" at bounding box center [848, 190] width 15 height 13
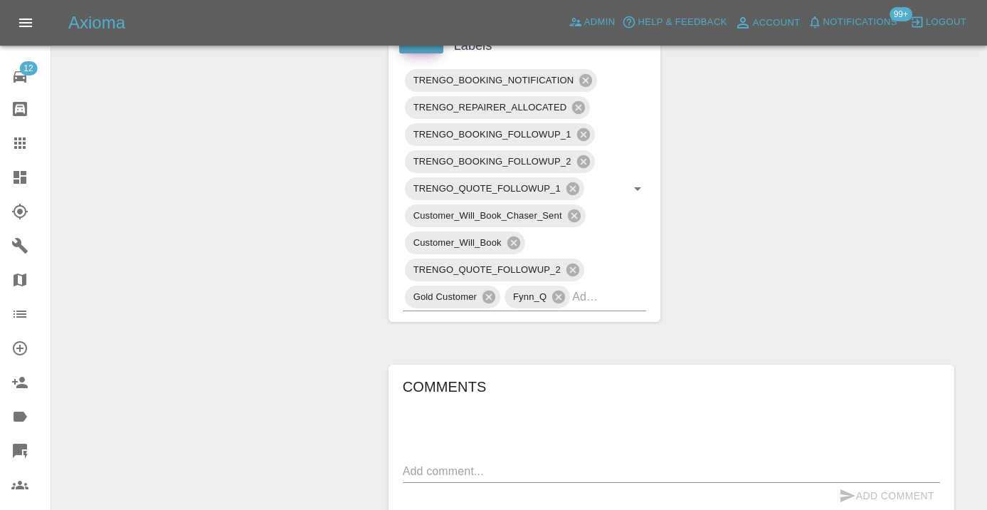
scroll to position [774, 0]
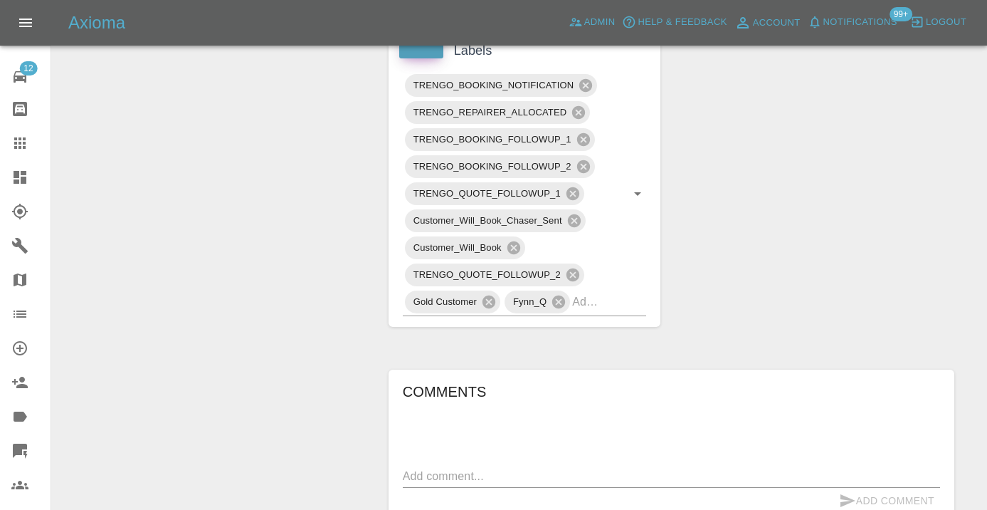
click at [24, 141] on icon at bounding box center [19, 143] width 17 height 17
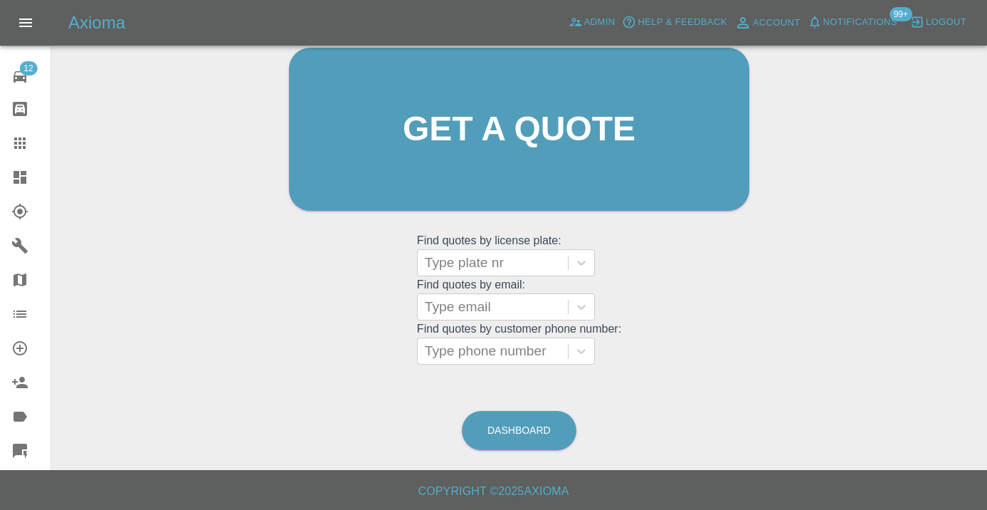
scroll to position [109, 0]
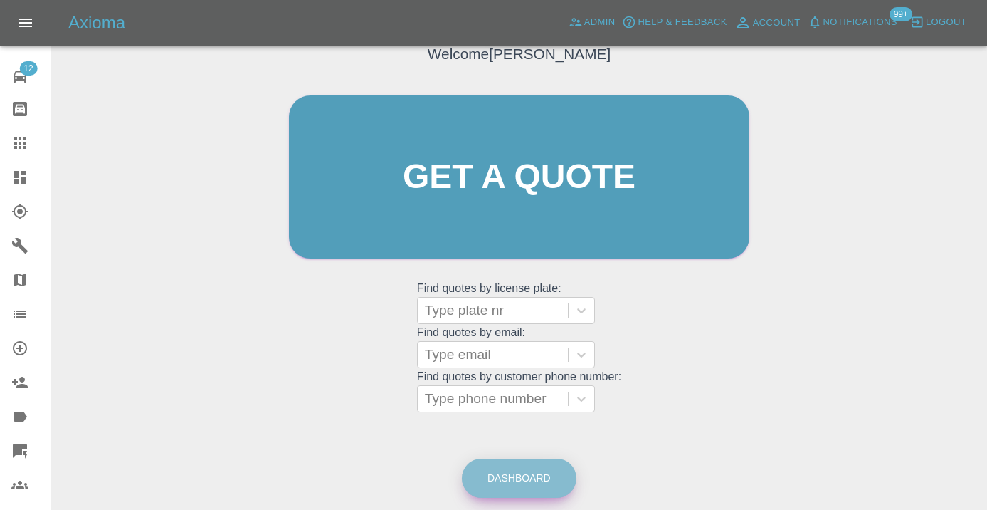
click at [518, 480] on link "Dashboard" at bounding box center [519, 477] width 115 height 39
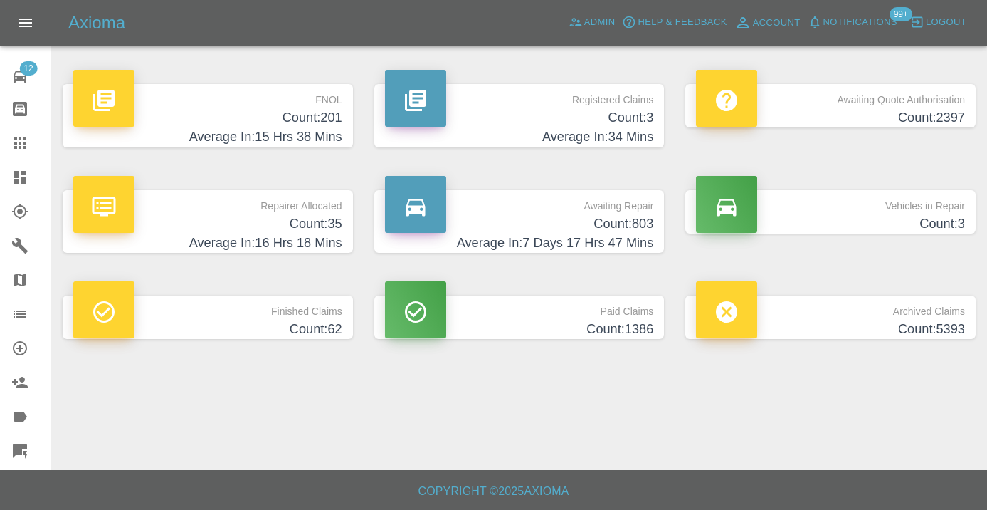
click at [630, 214] on h4 "Count: 803" at bounding box center [519, 223] width 269 height 19
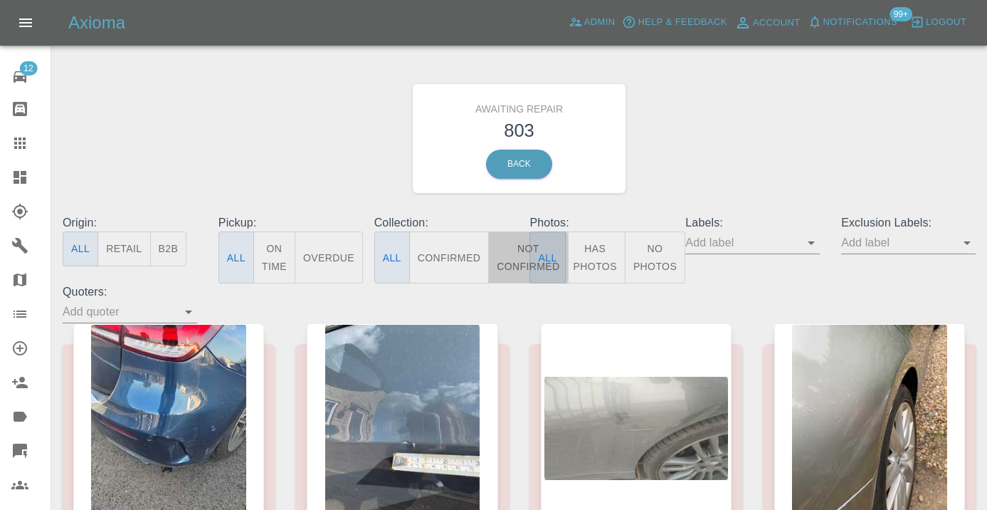
click at [505, 254] on button "Not Confirmed" at bounding box center [528, 257] width 80 height 52
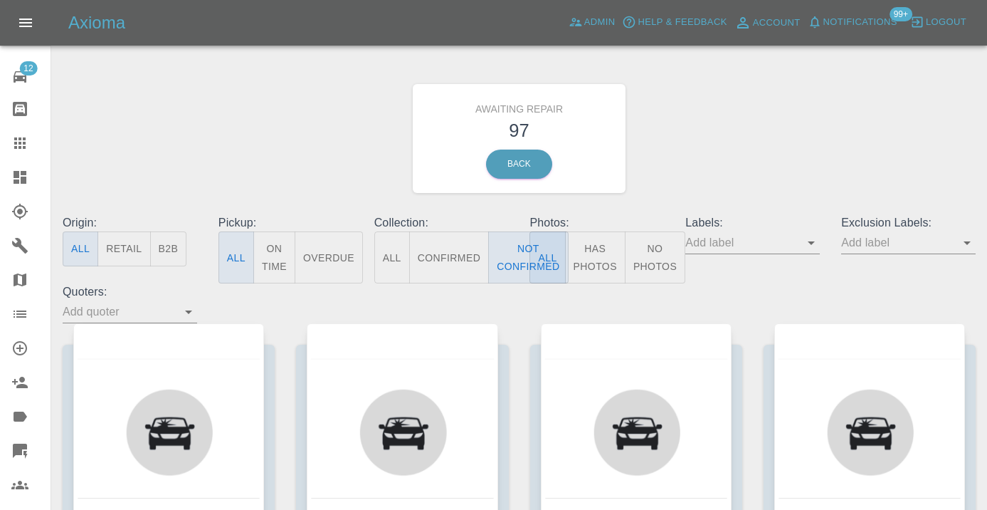
click at [664, 170] on div "Awaiting Repair 97 Back" at bounding box center [519, 139] width 935 height 152
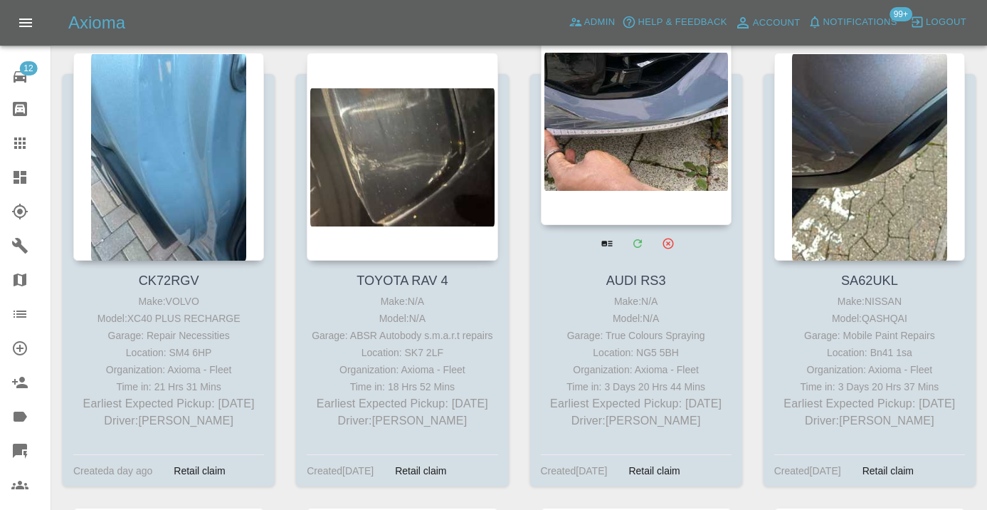
scroll to position [2645, 0]
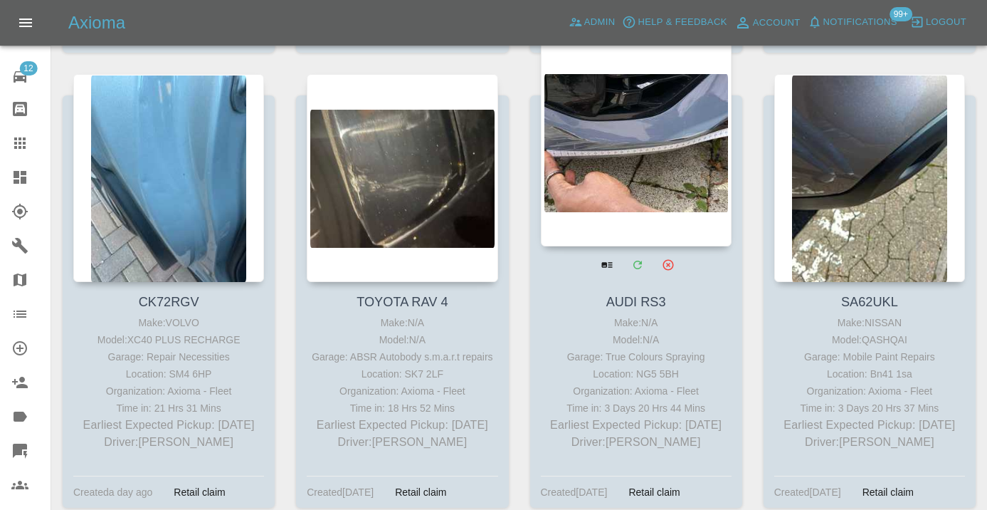
click at [661, 151] on div at bounding box center [636, 142] width 191 height 208
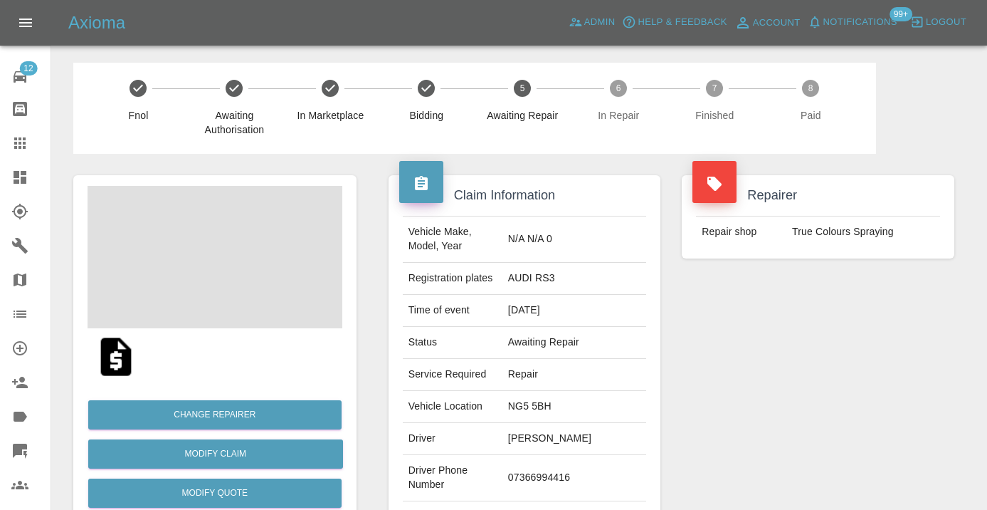
click at [589, 468] on td "07366994416" at bounding box center [575, 478] width 144 height 46
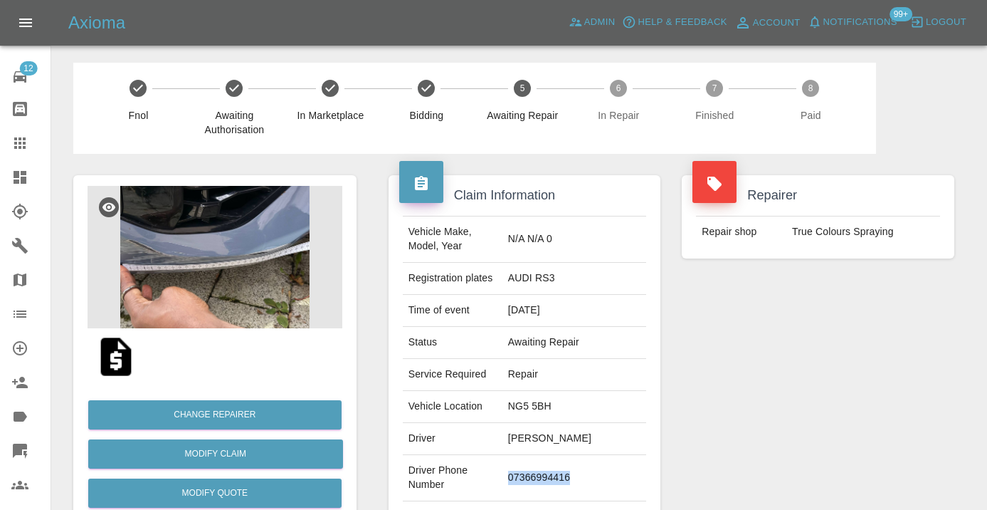
copy td "07366994416"
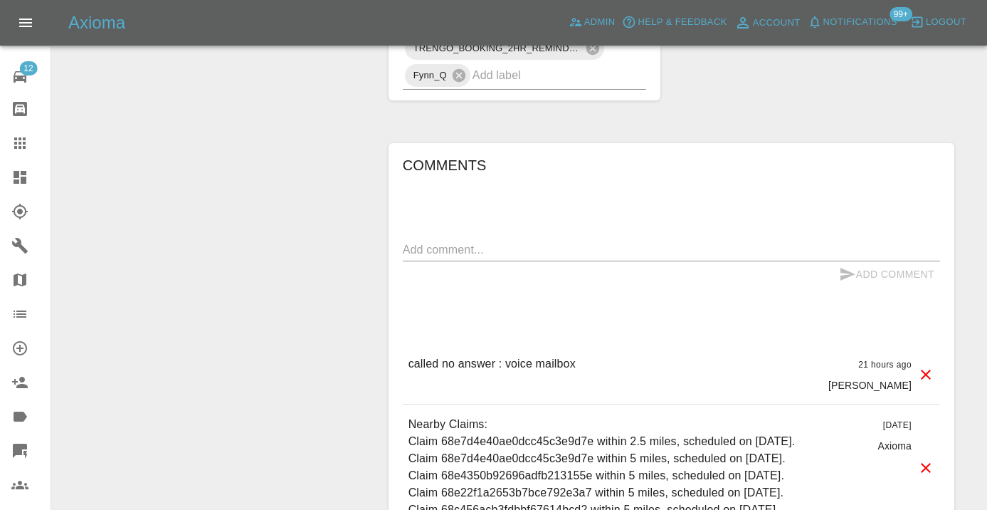
scroll to position [1476, 0]
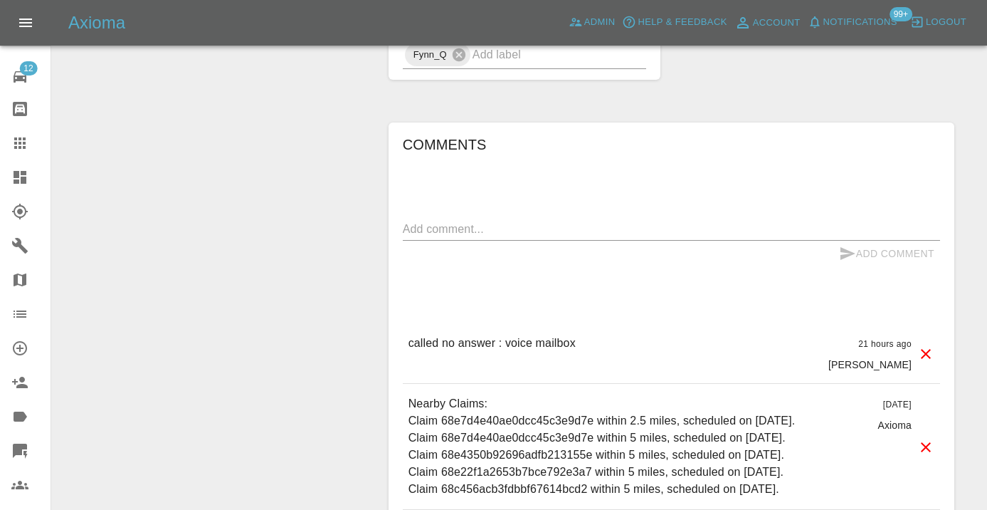
click at [426, 221] on textarea at bounding box center [671, 229] width 537 height 16
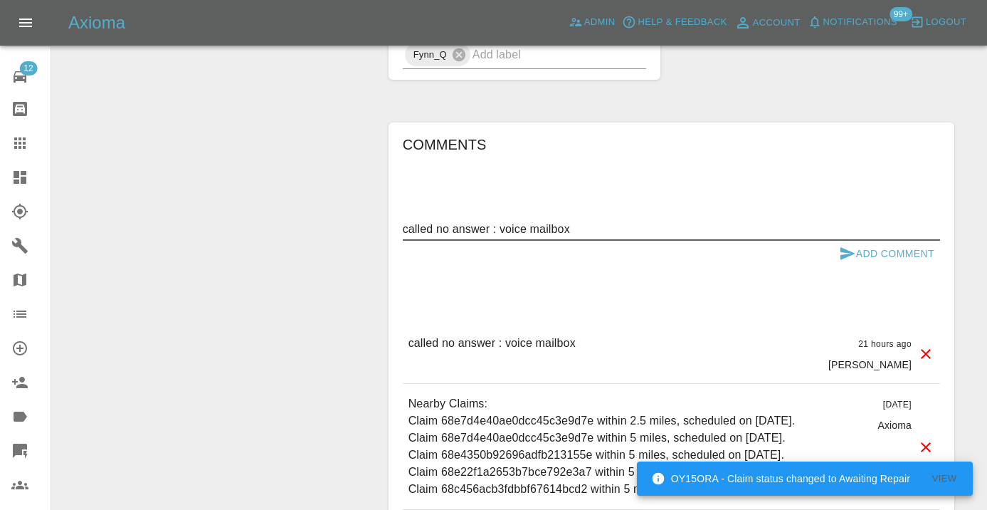
type textarea "called no answer : voice mailbox"
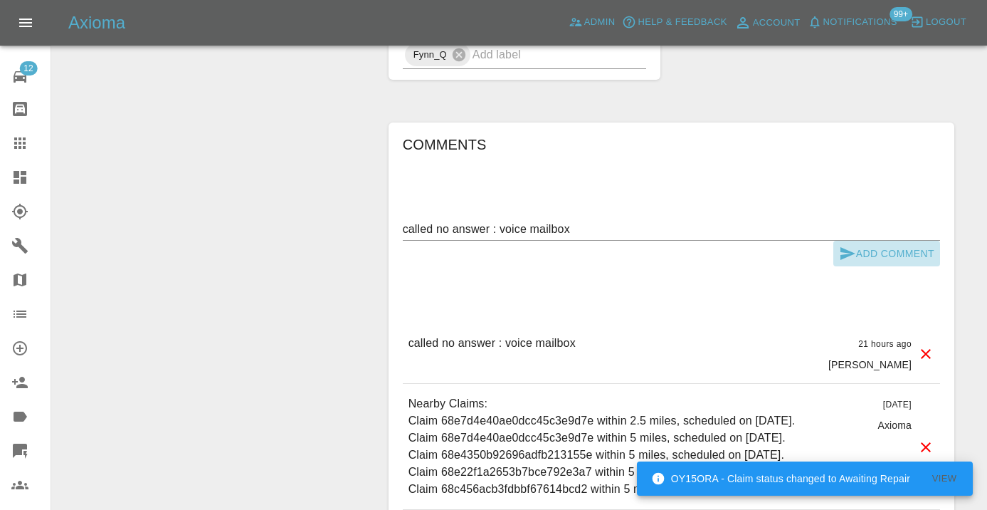
click at [852, 245] on icon "submit" at bounding box center [847, 253] width 17 height 17
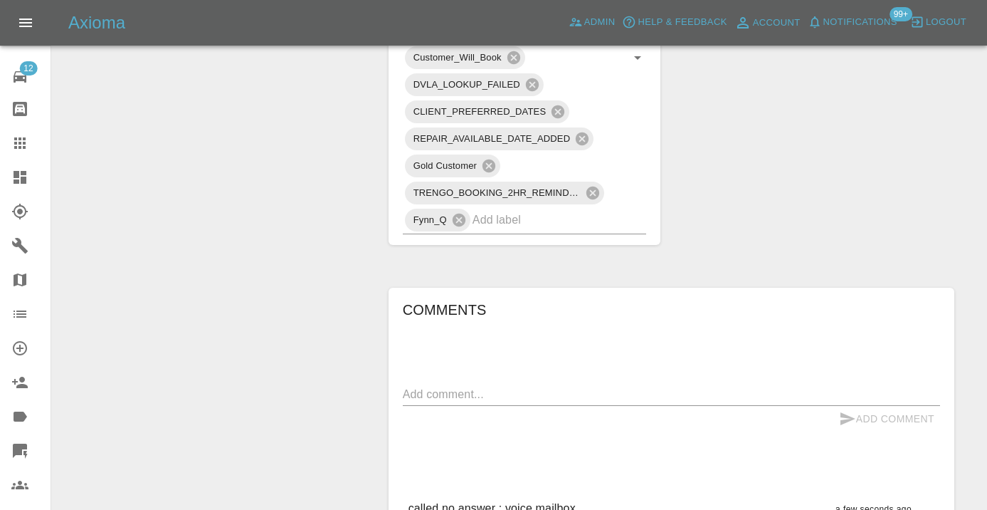
scroll to position [1302, 0]
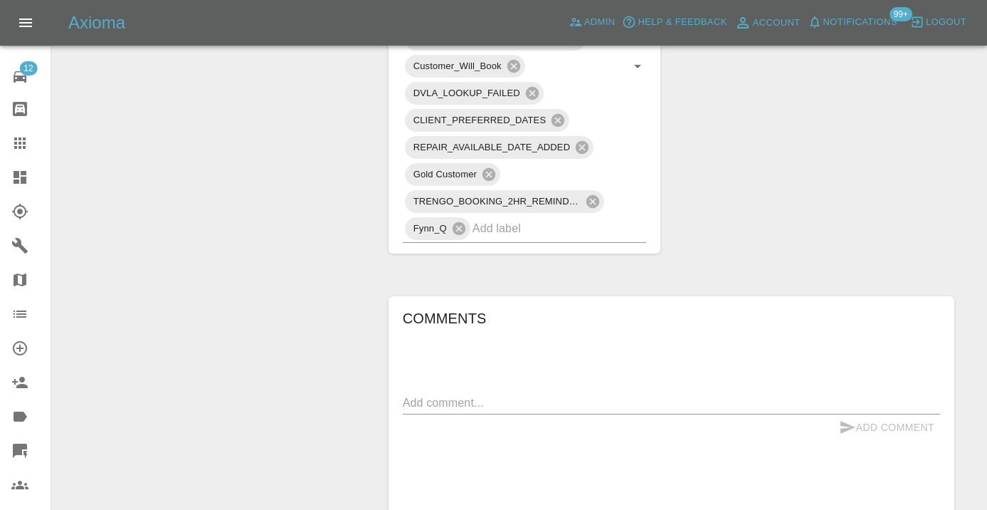
click at [28, 145] on icon at bounding box center [19, 143] width 17 height 17
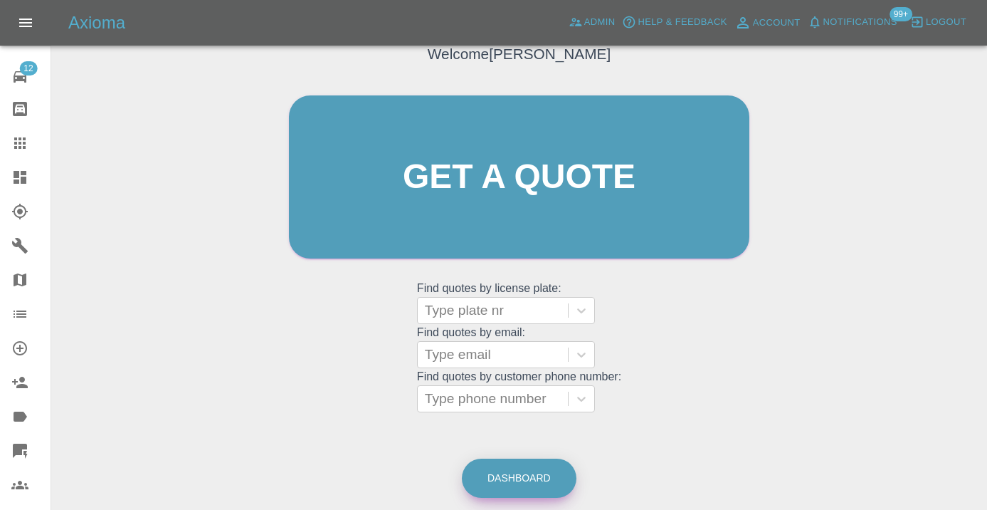
click at [550, 471] on link "Dashboard" at bounding box center [519, 477] width 115 height 39
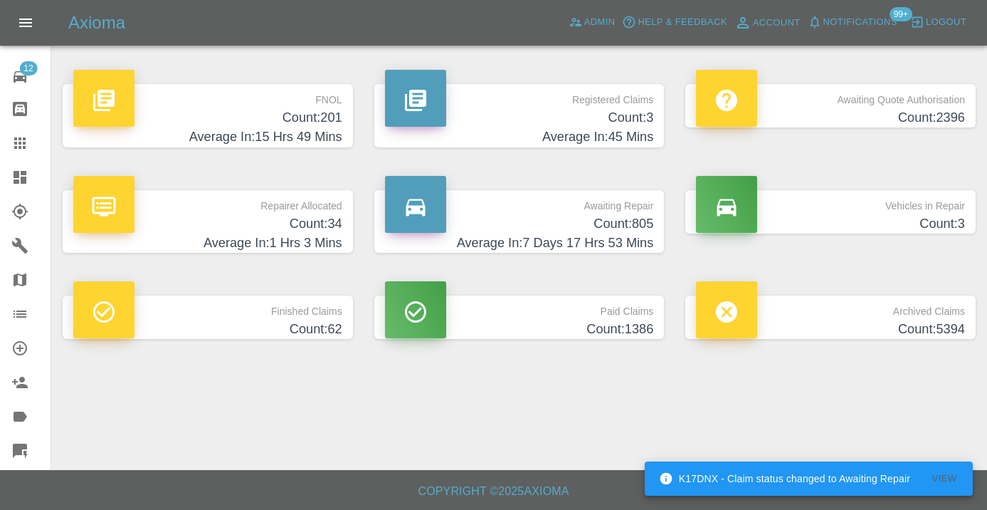
click at [621, 224] on h4 "Count: 805" at bounding box center [519, 223] width 269 height 19
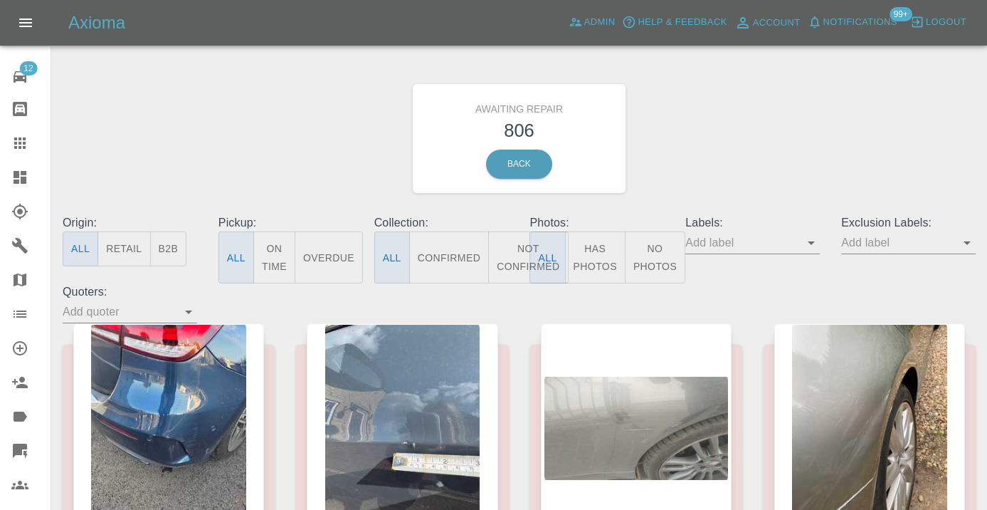
click at [514, 249] on button "Not Confirmed" at bounding box center [528, 257] width 80 height 52
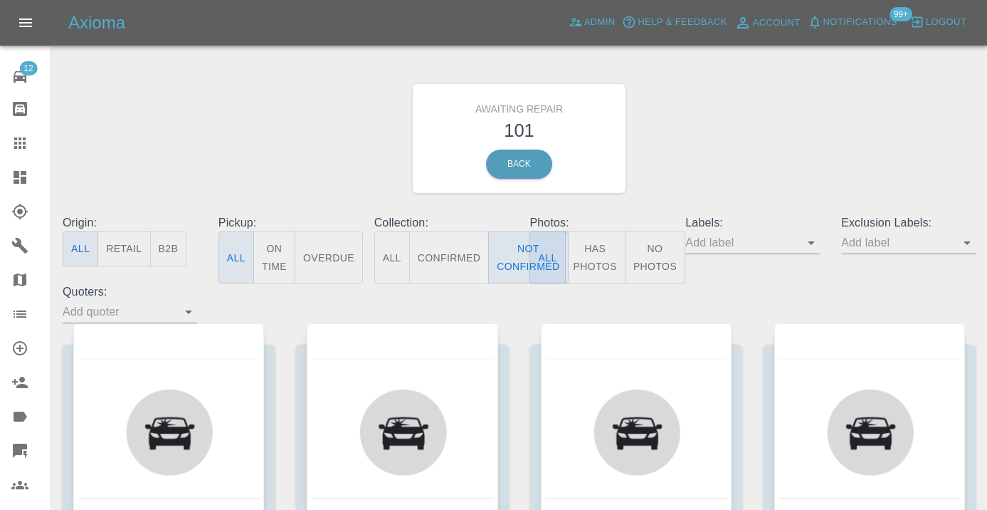
click at [713, 167] on div "Awaiting Repair 101 Back" at bounding box center [519, 139] width 935 height 152
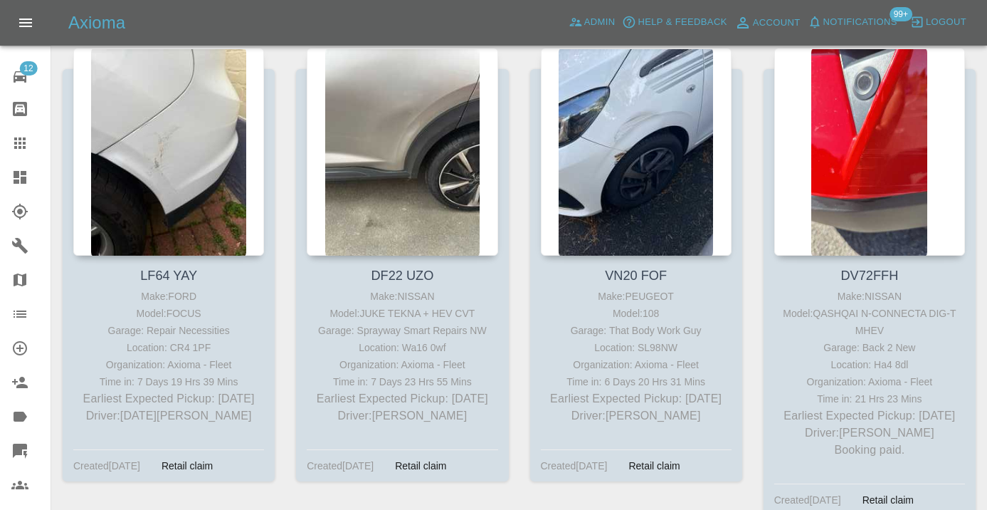
scroll to position [3633, 0]
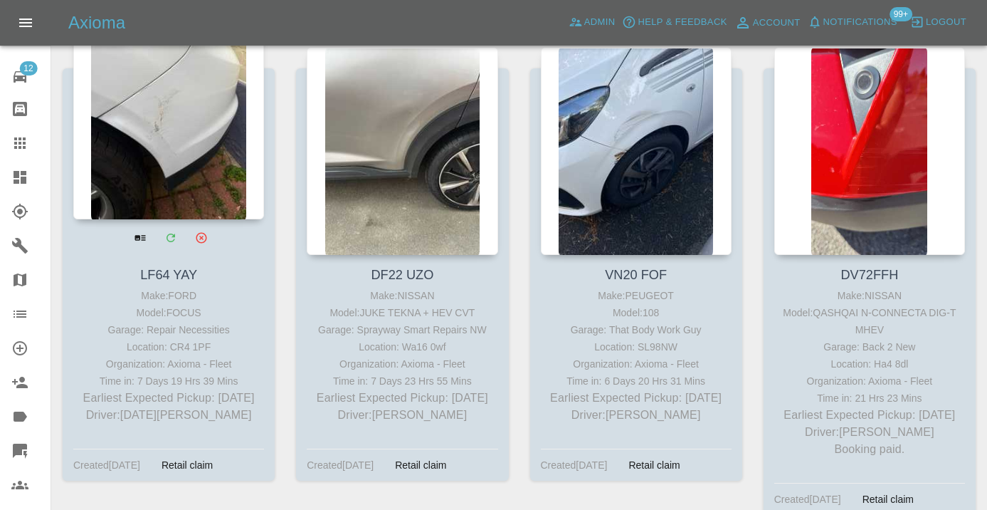
click at [131, 110] on div at bounding box center [168, 115] width 191 height 208
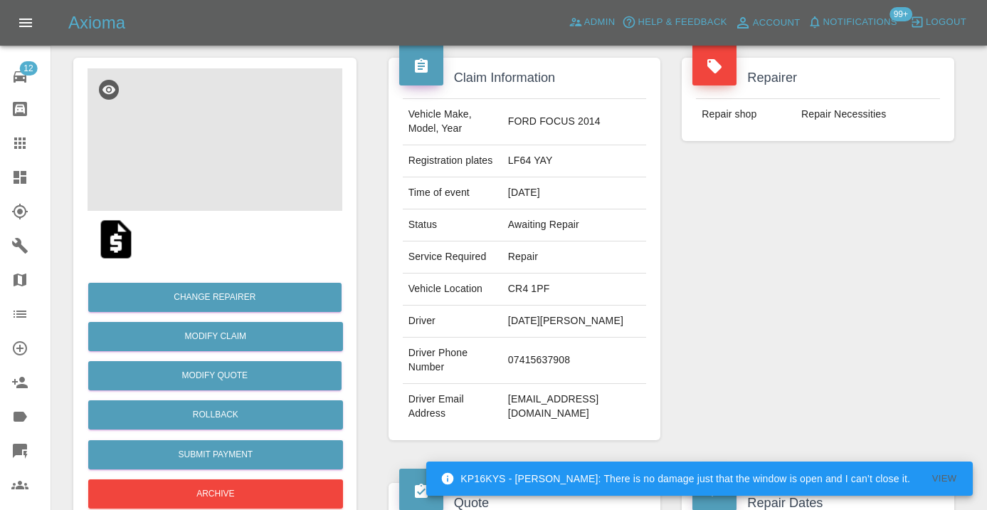
scroll to position [119, 0]
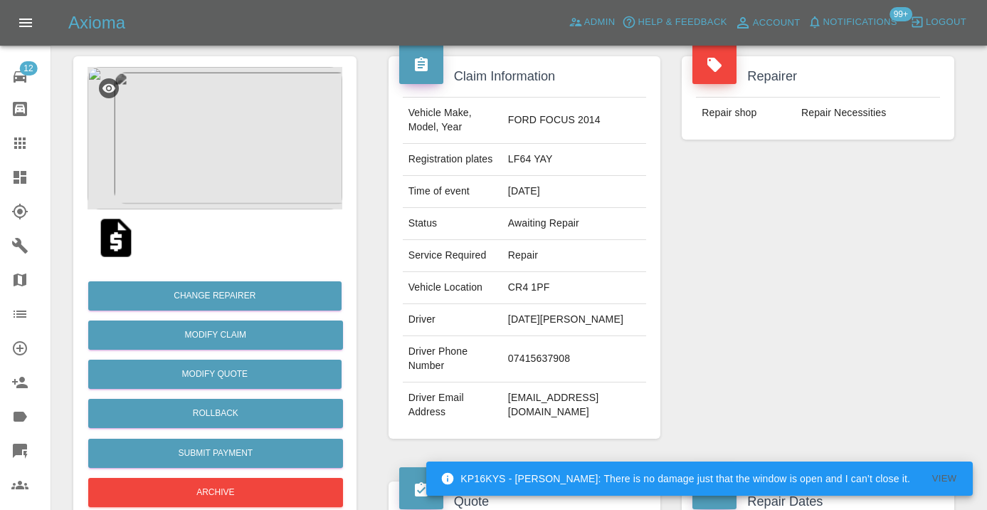
click at [561, 350] on td "07415637908" at bounding box center [575, 359] width 144 height 46
copy td "07415637908"
click at [941, 240] on div "Repairer Repair shop Repair Necessities" at bounding box center [818, 247] width 294 height 425
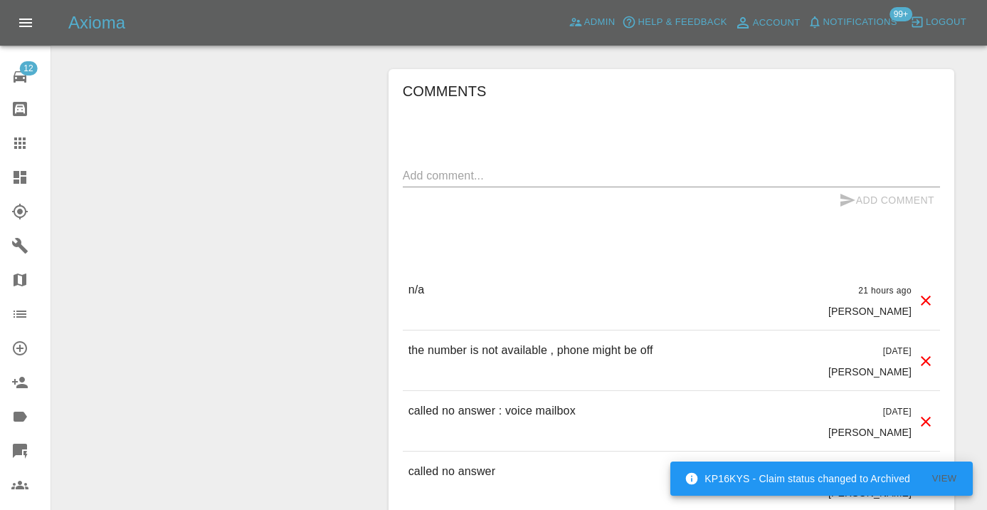
scroll to position [1123, 0]
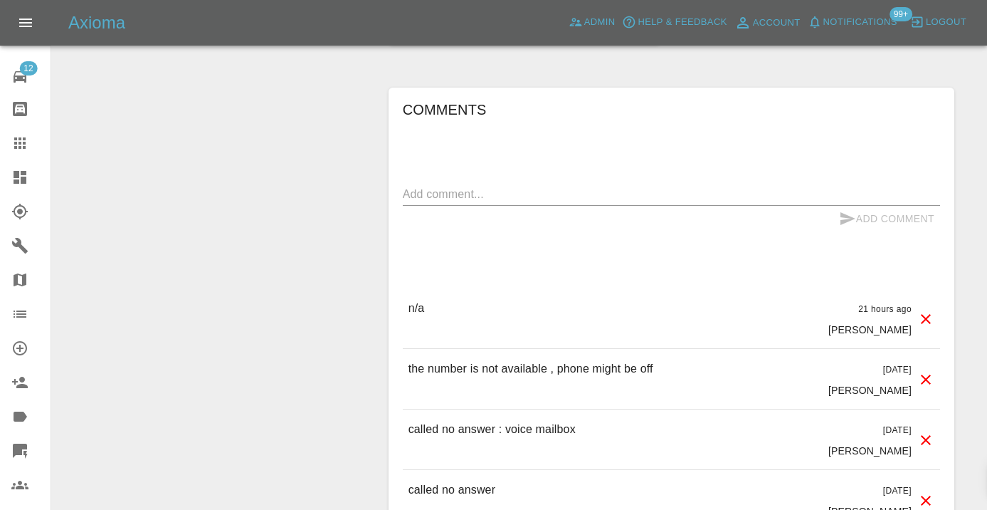
click at [23, 140] on icon at bounding box center [19, 142] width 11 height 11
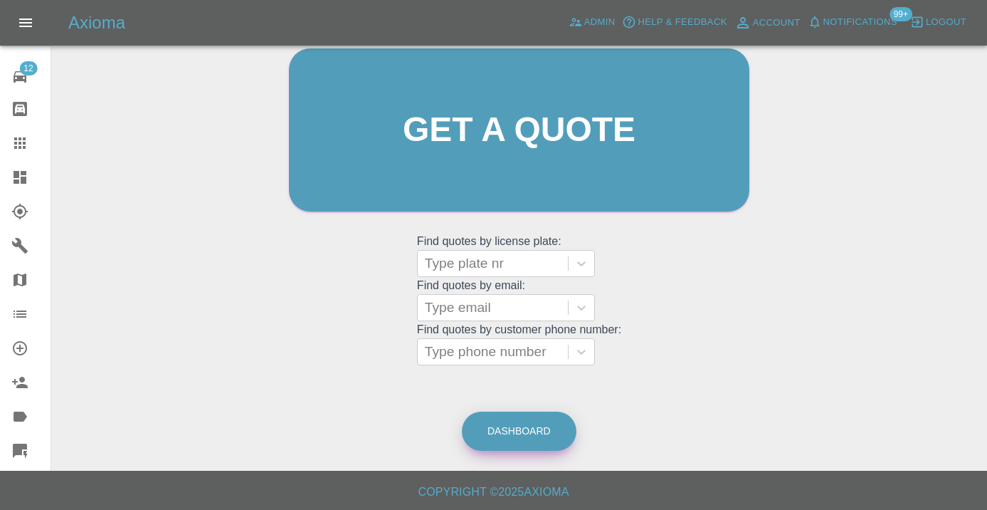
click at [540, 431] on link "Dashboard" at bounding box center [519, 430] width 115 height 39
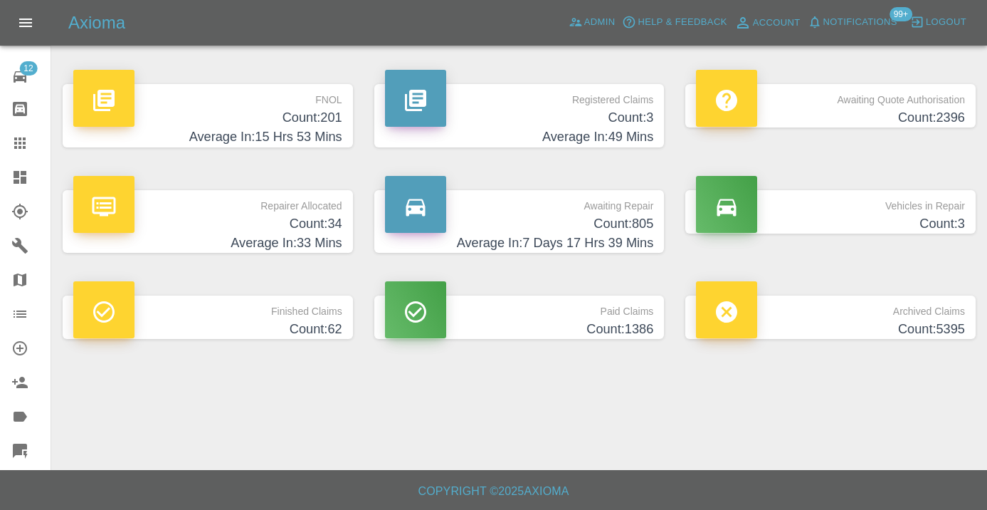
click at [630, 221] on h4 "Count: 805" at bounding box center [519, 223] width 269 height 19
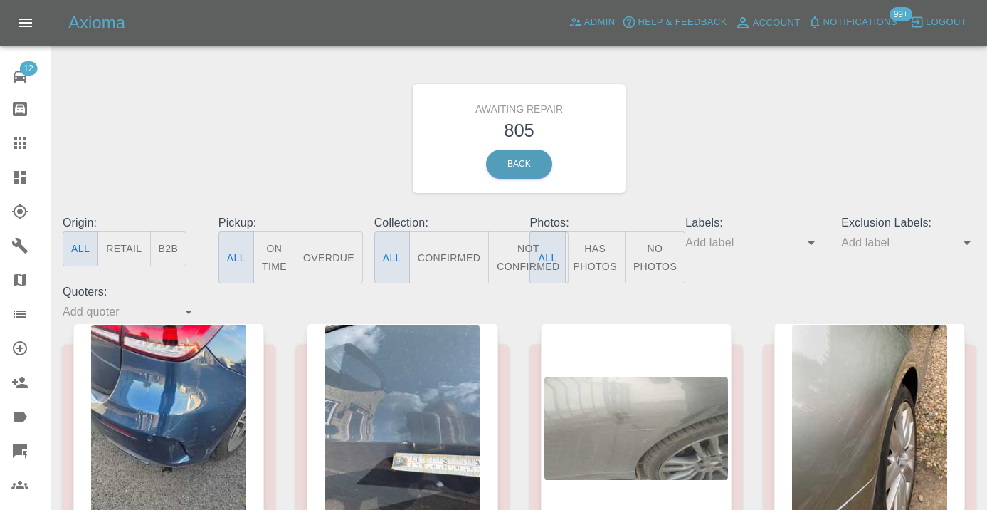
click at [518, 252] on button "Not Confirmed" at bounding box center [528, 257] width 80 height 52
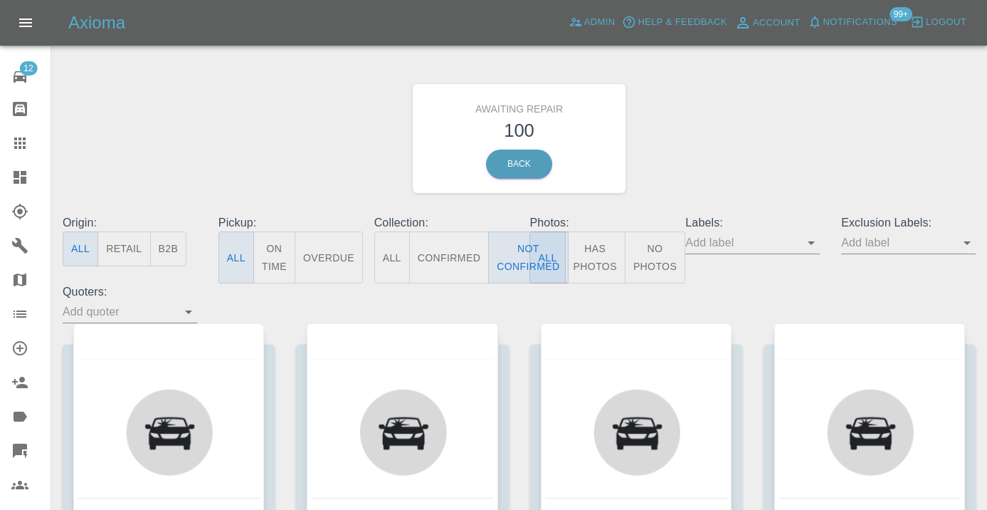
click at [732, 163] on div "Awaiting Repair 100 Back" at bounding box center [519, 139] width 935 height 152
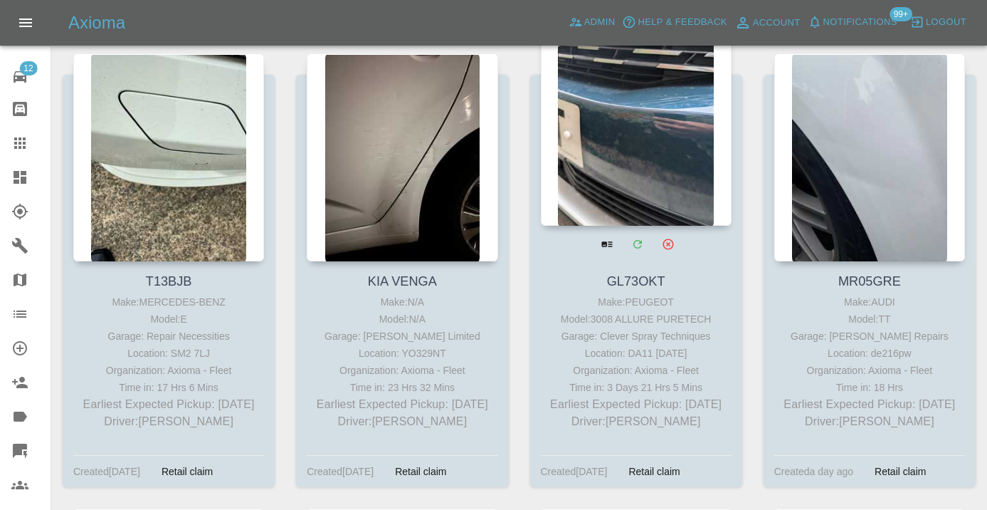
scroll to position [6946, 0]
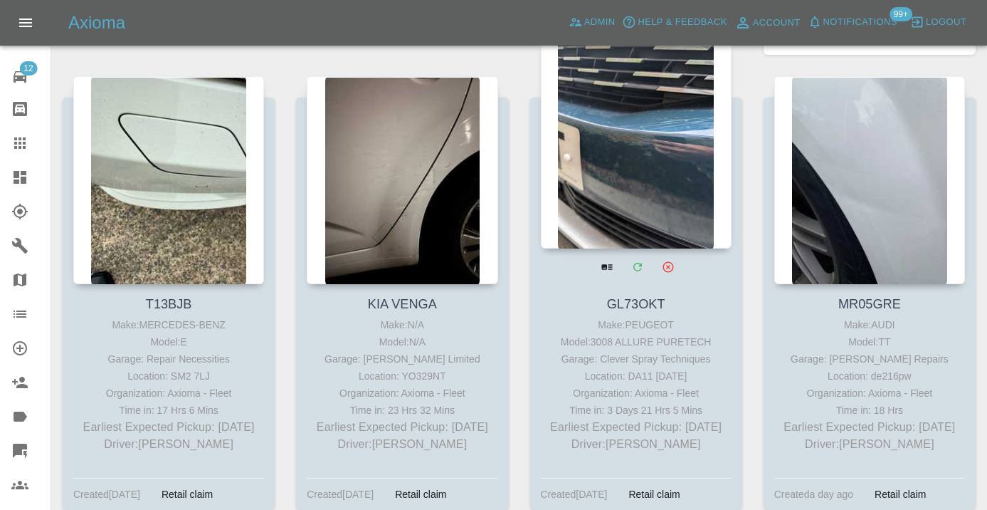
click at [641, 108] on div at bounding box center [636, 145] width 191 height 208
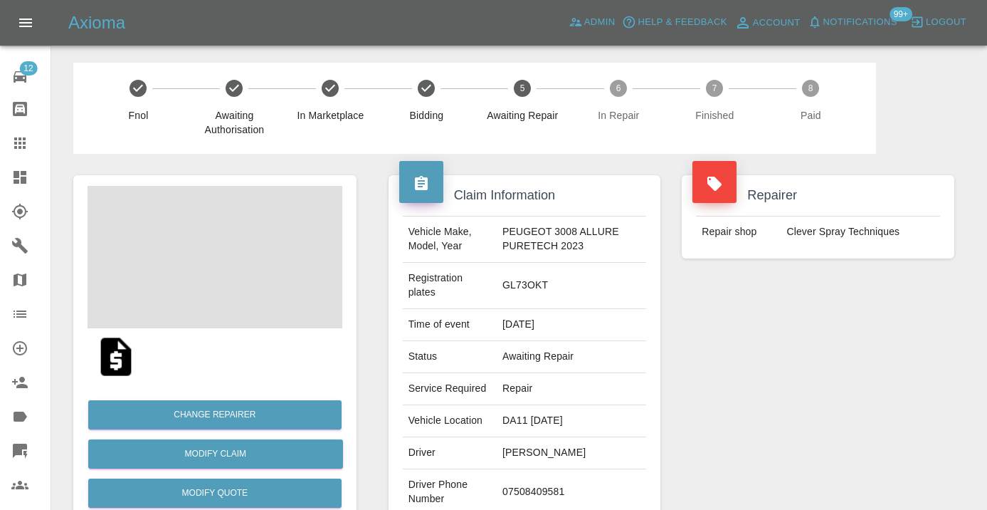
click at [535, 488] on td "07508409581" at bounding box center [571, 492] width 149 height 46
copy td "07508409581"
click at [844, 382] on div "Repairer Repair shop Clever Spray Techniques" at bounding box center [818, 373] width 294 height 439
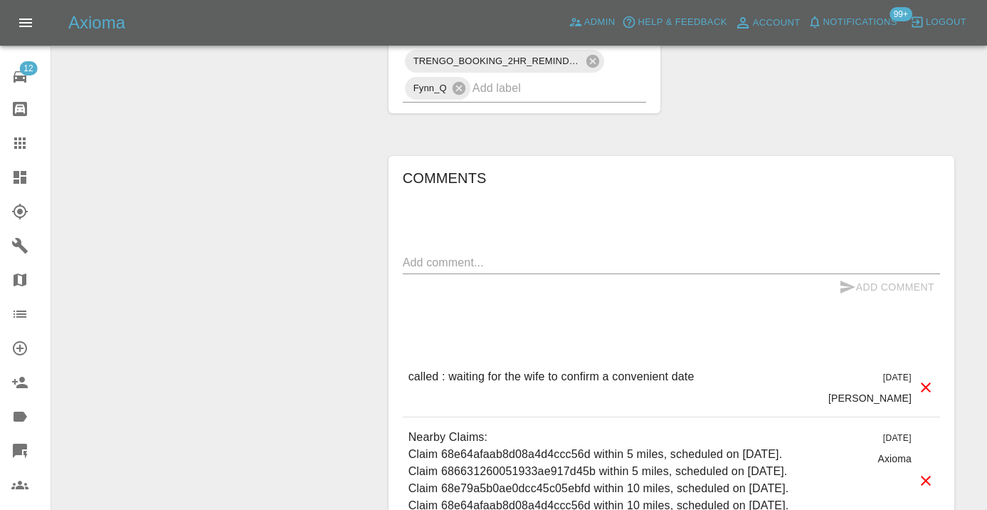
scroll to position [1299, 0]
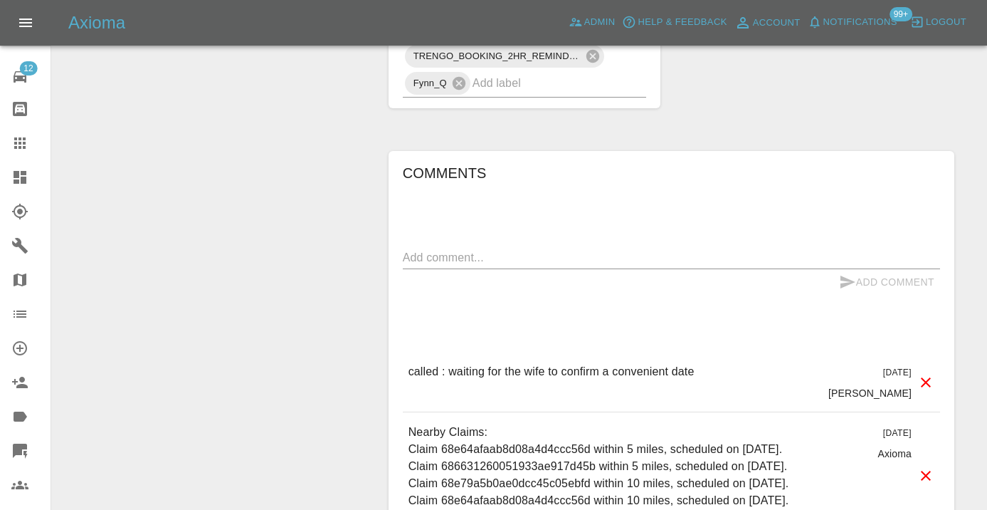
click at [444, 251] on textarea at bounding box center [671, 257] width 537 height 16
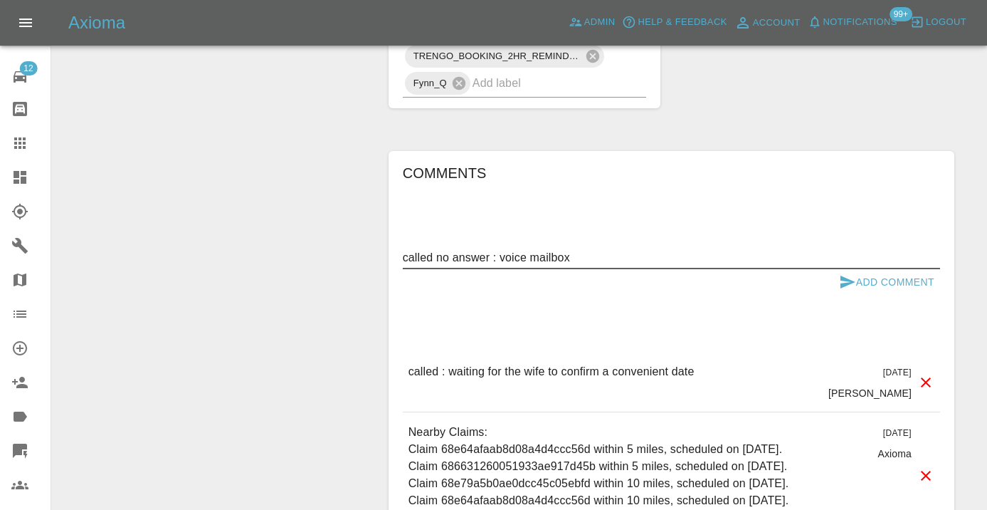
type textarea "called no answer : voice mailbox"
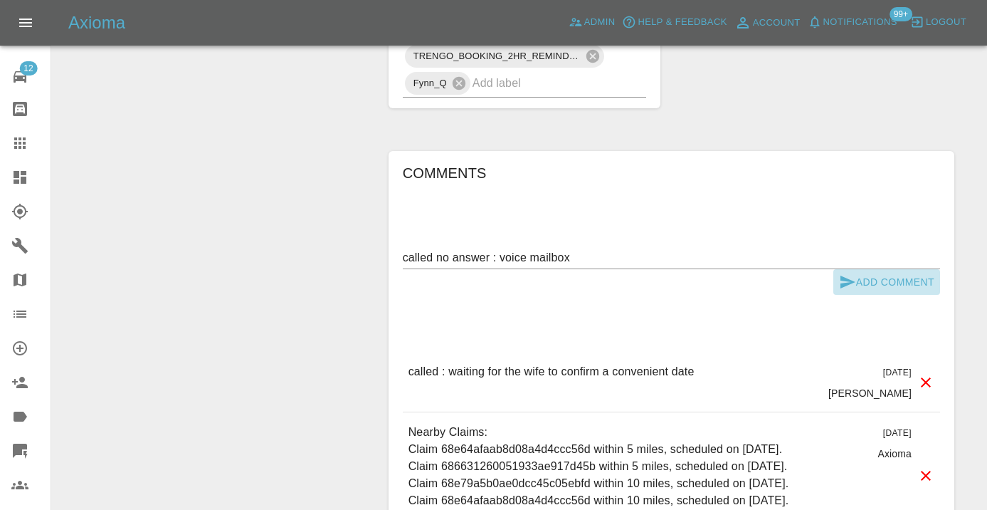
click at [846, 278] on icon "submit" at bounding box center [848, 281] width 15 height 13
